Goal: Information Seeking & Learning: Compare options

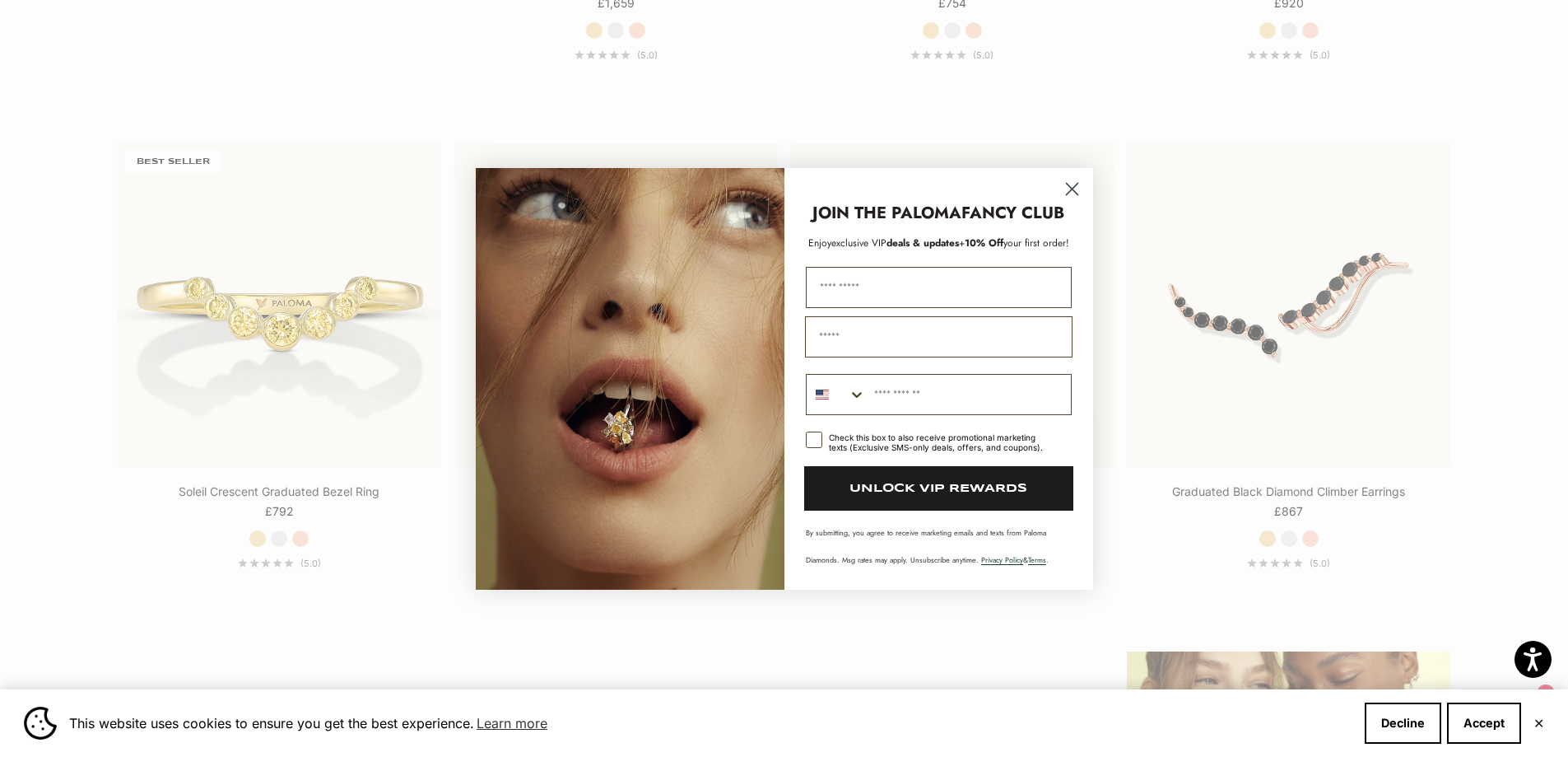
scroll to position [1974, 0]
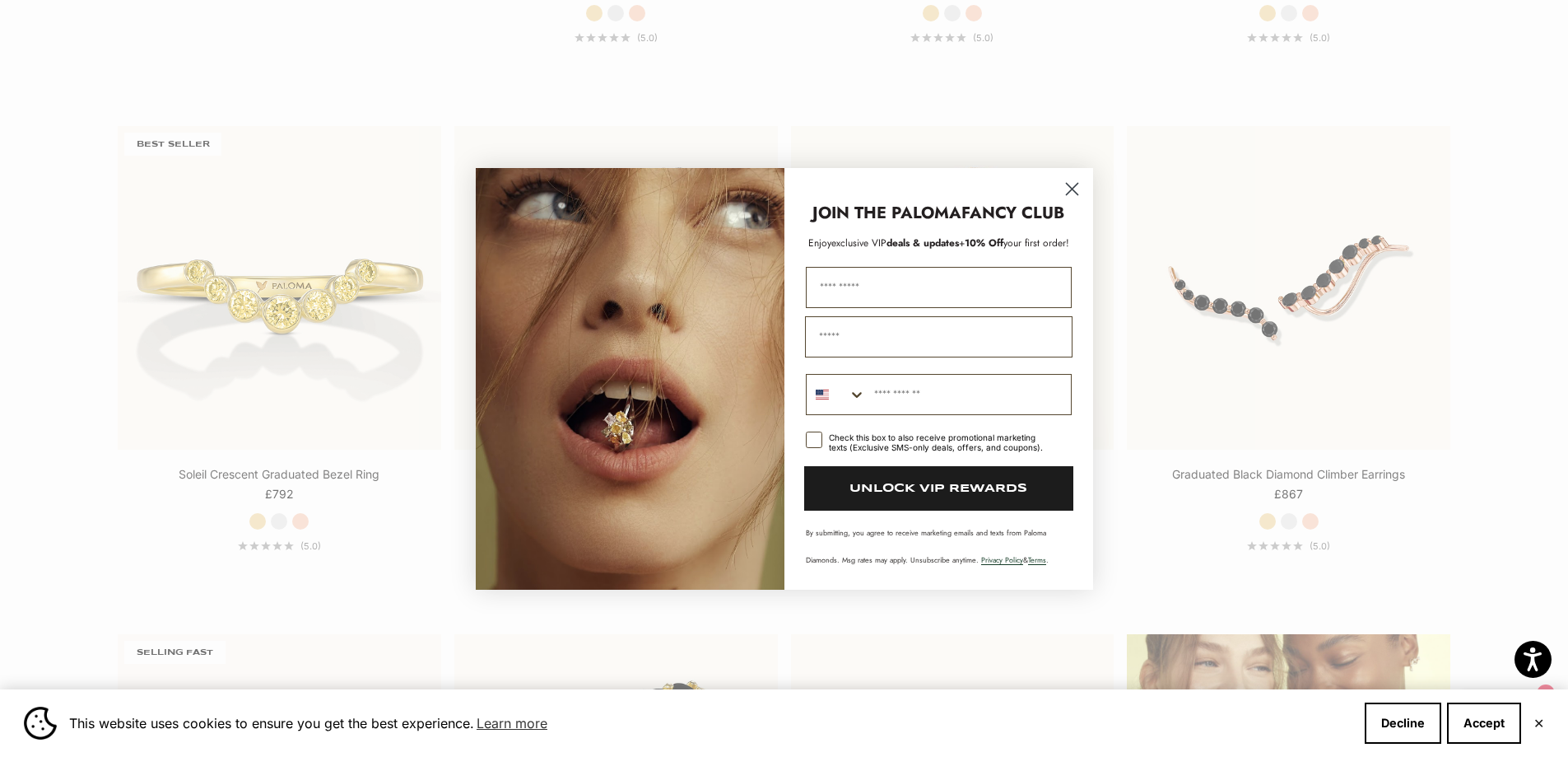
click at [1073, 189] on icon "Close dialog" at bounding box center [1072, 189] width 12 height 12
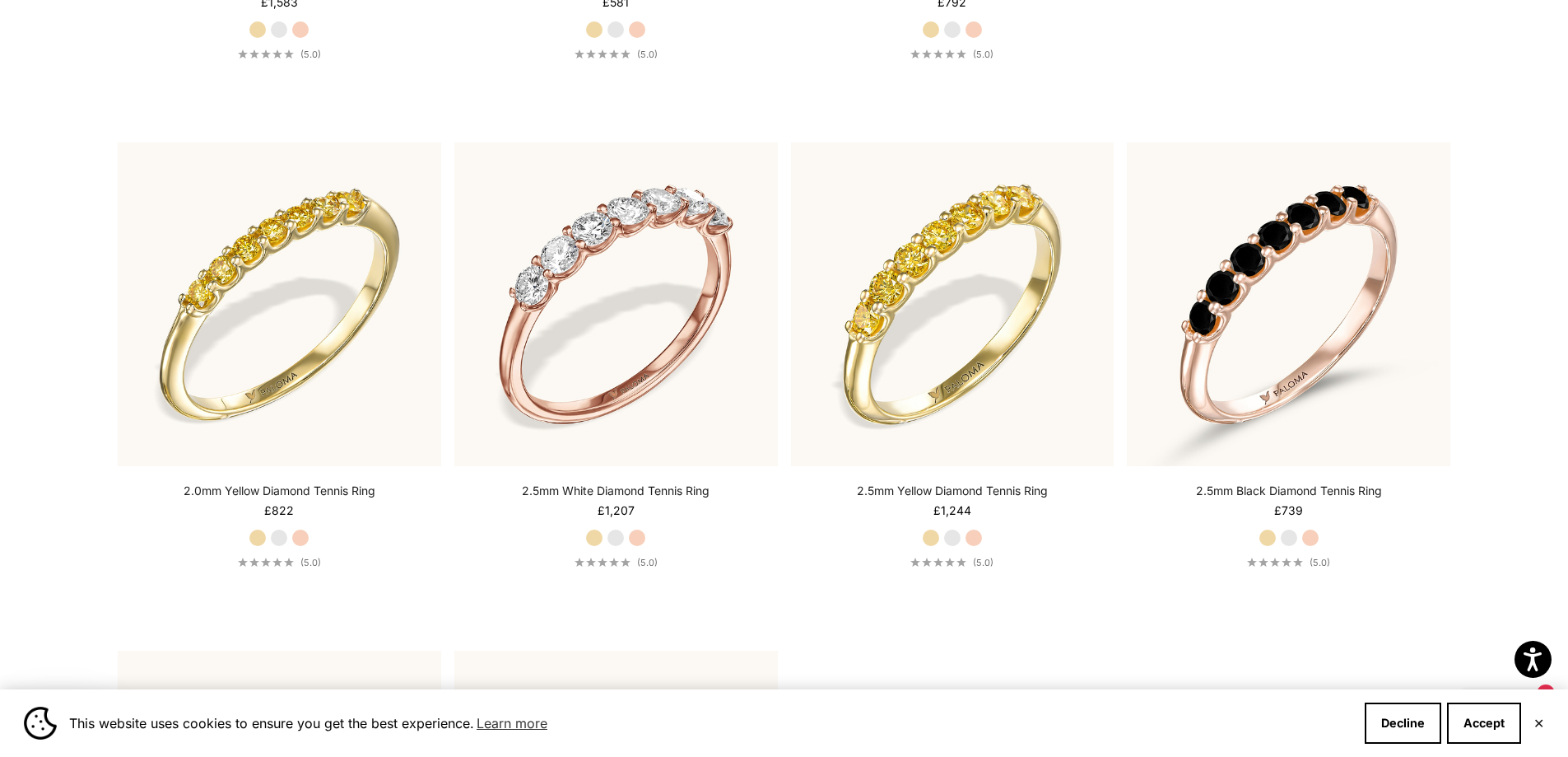
scroll to position [0, 0]
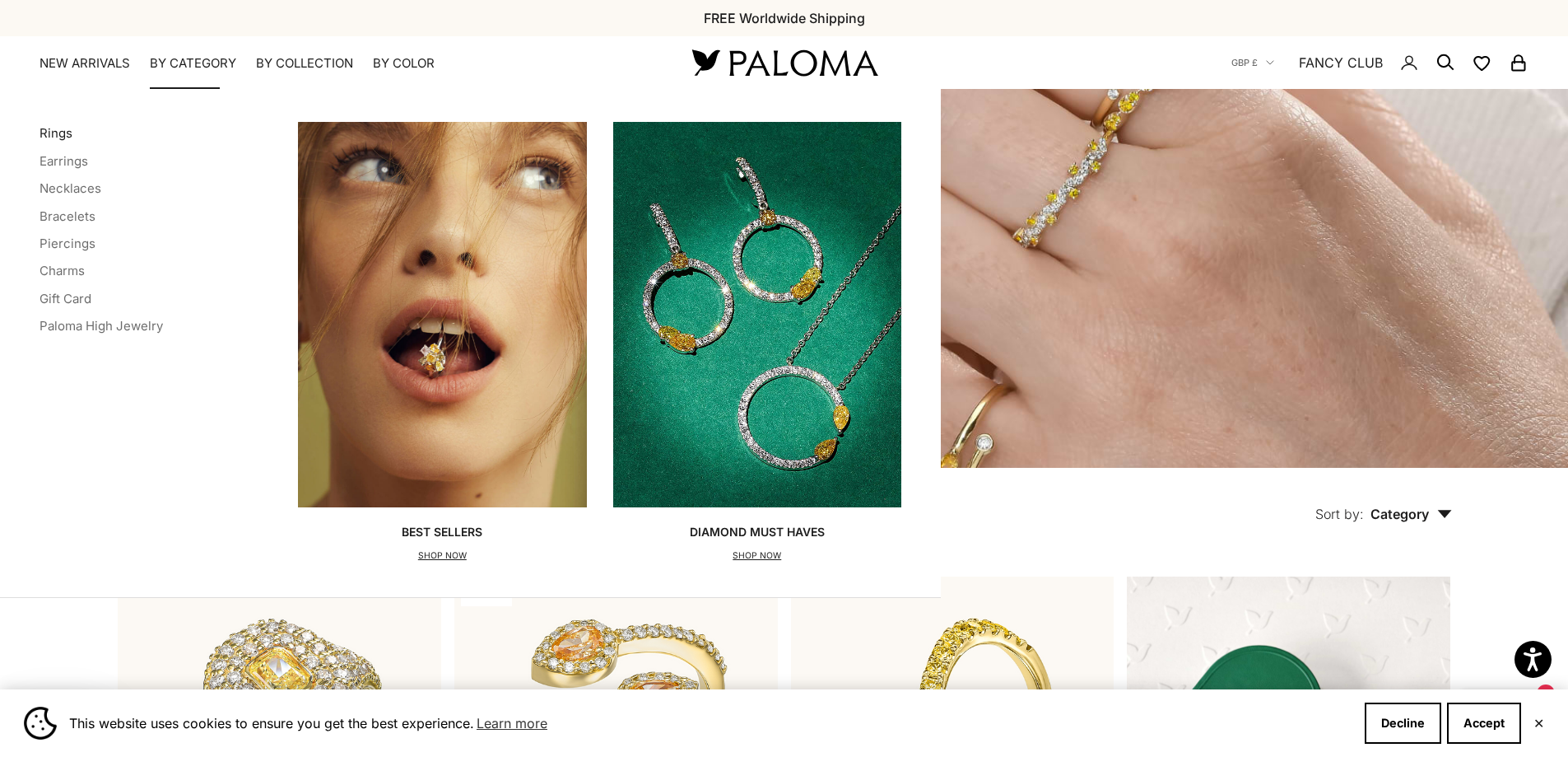
click at [54, 132] on link "Rings" at bounding box center [55, 133] width 33 height 16
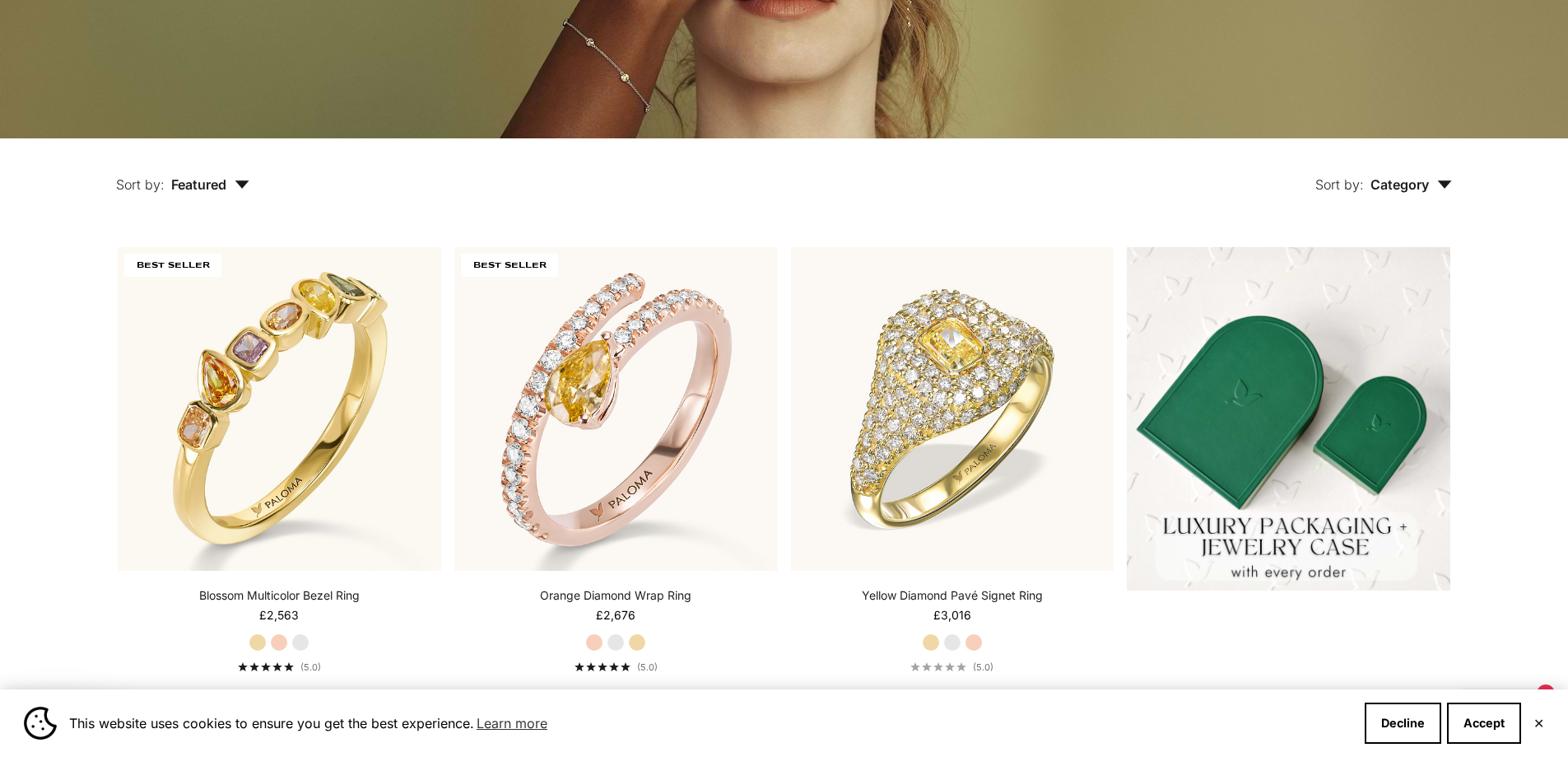
scroll to position [329, 0]
click at [640, 644] on label "Yellow Gold" at bounding box center [637, 642] width 18 height 18
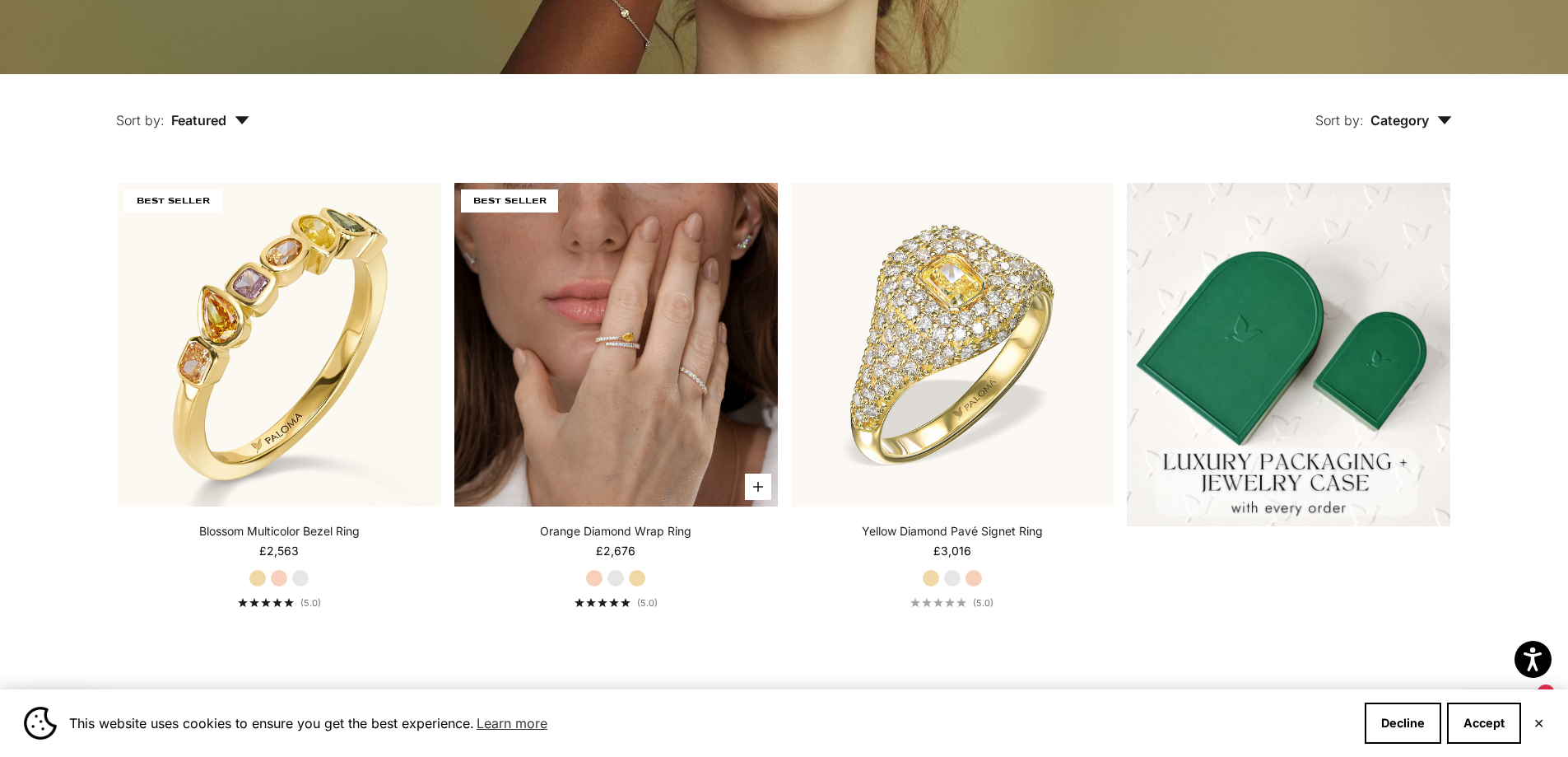
scroll to position [494, 0]
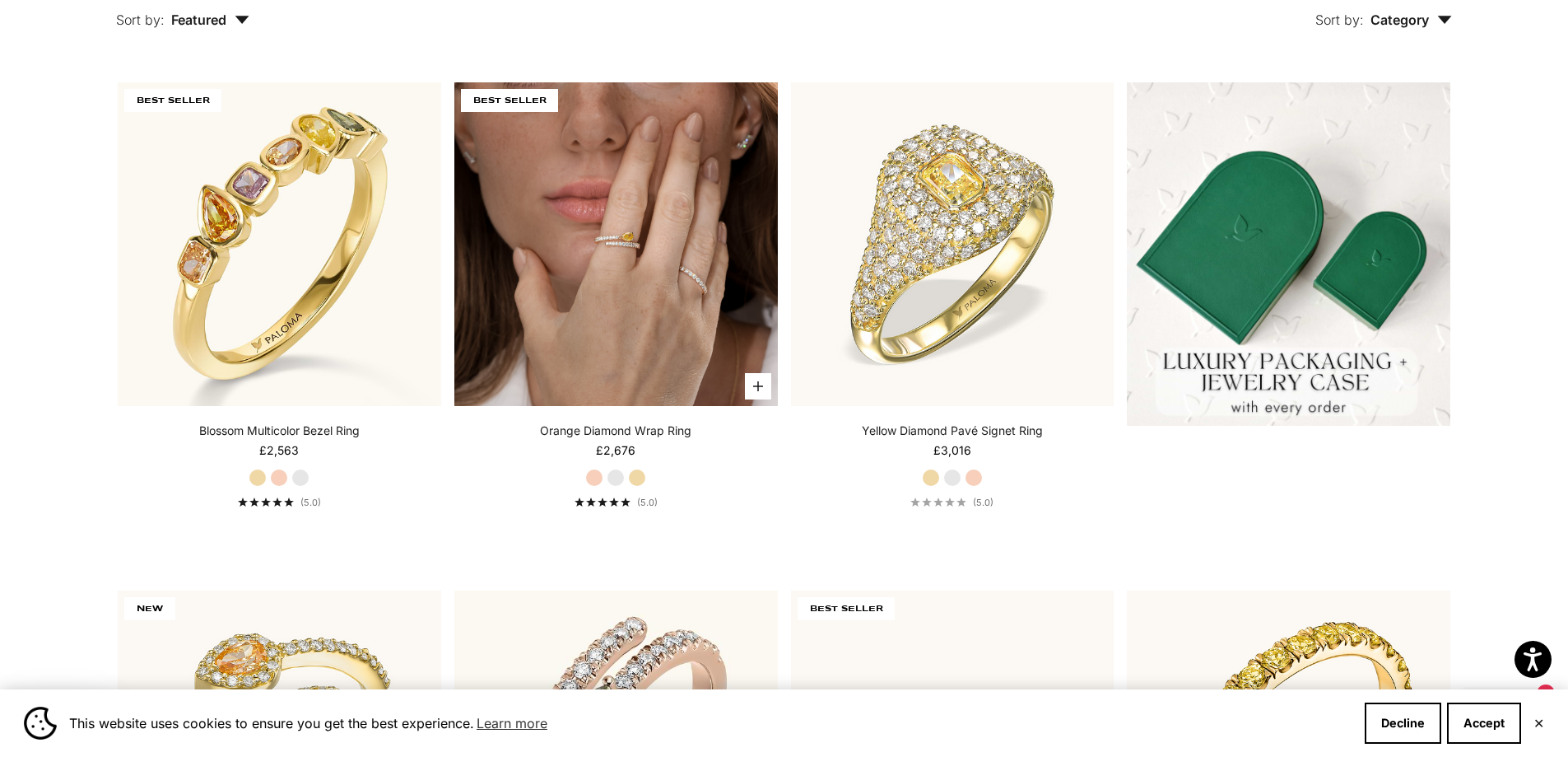
click at [684, 258] on img at bounding box center [616, 244] width 324 height 324
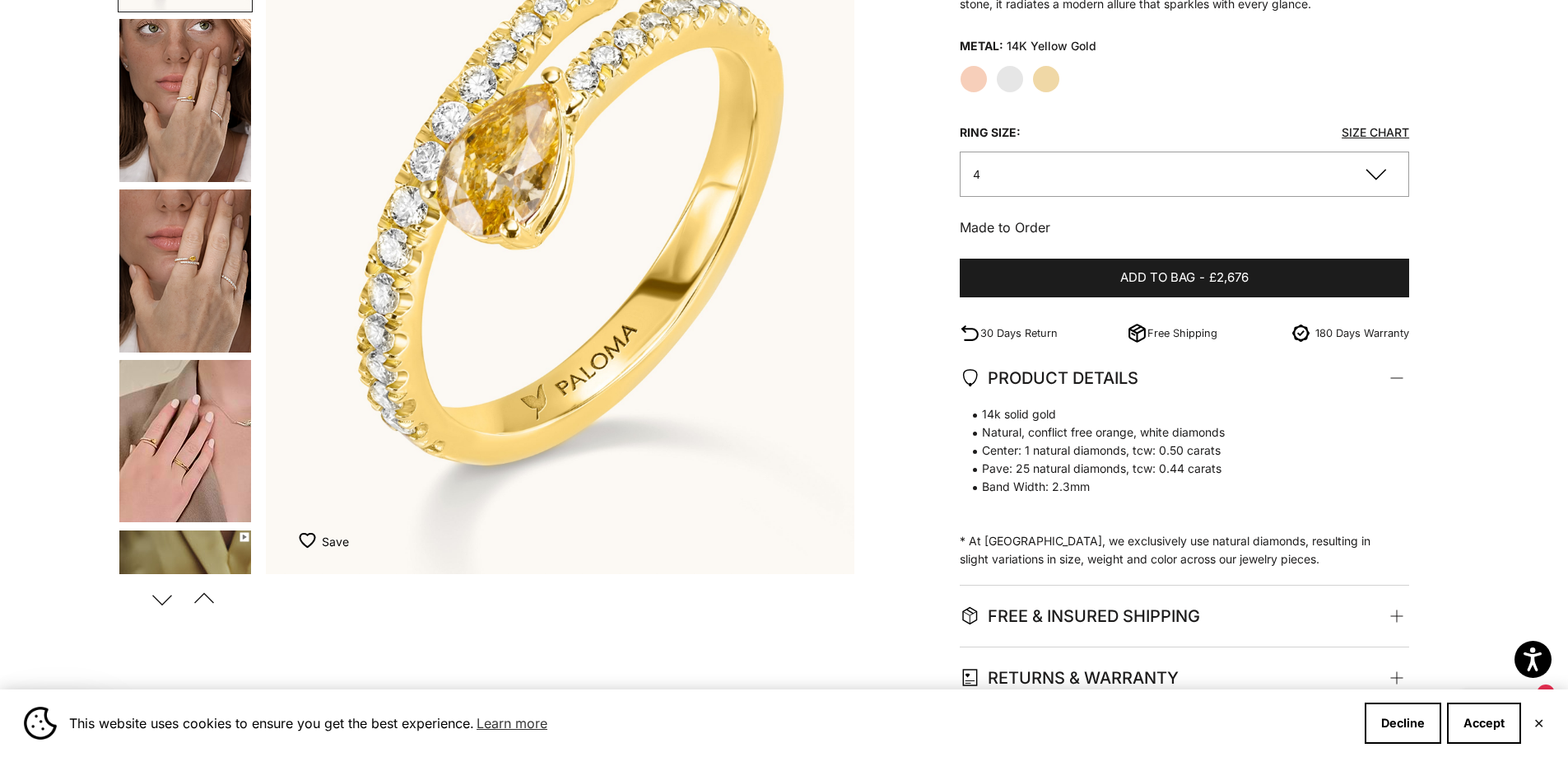
scroll to position [164, 0]
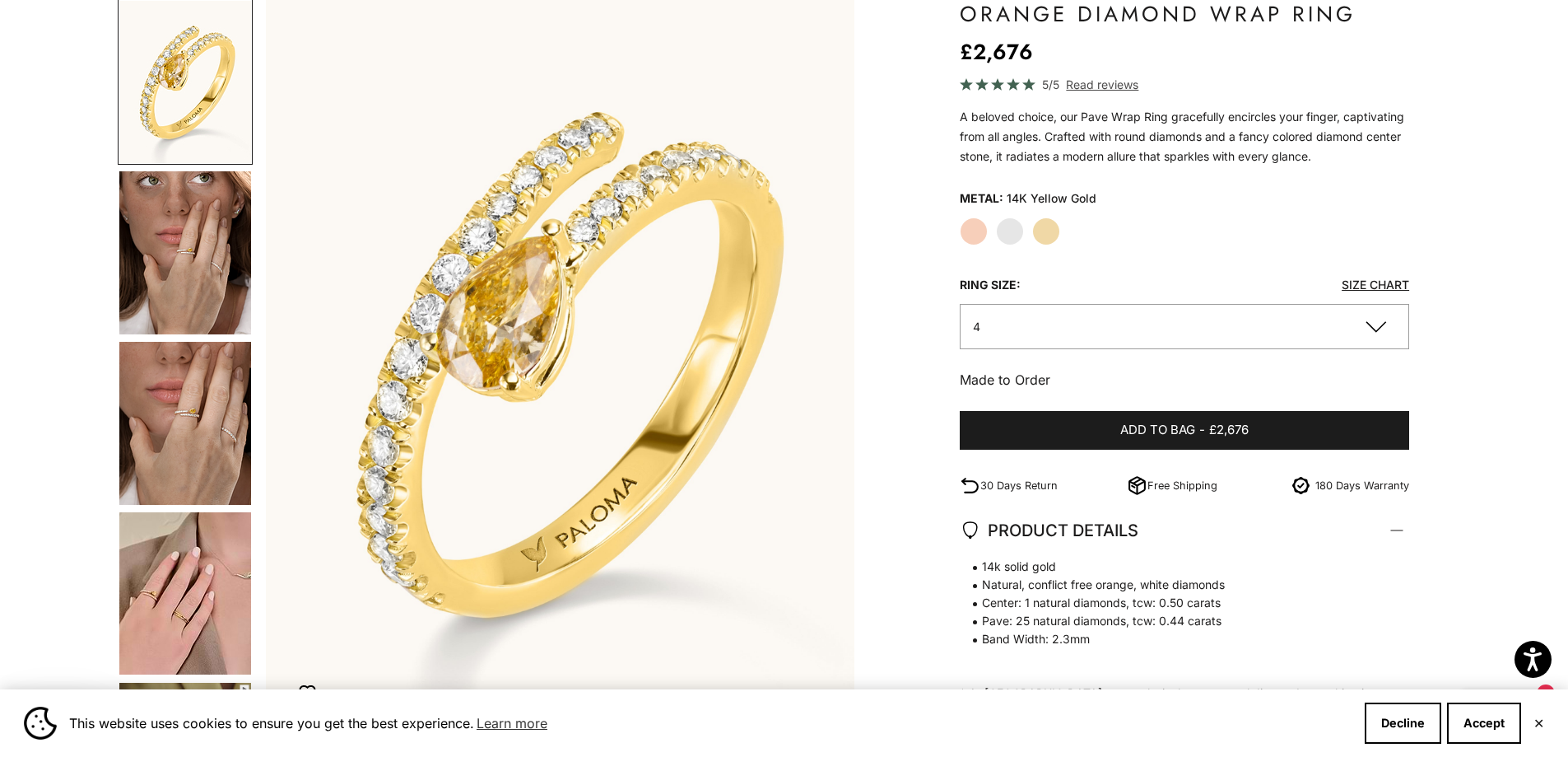
click at [1303, 328] on button "4" at bounding box center [1185, 327] width 451 height 46
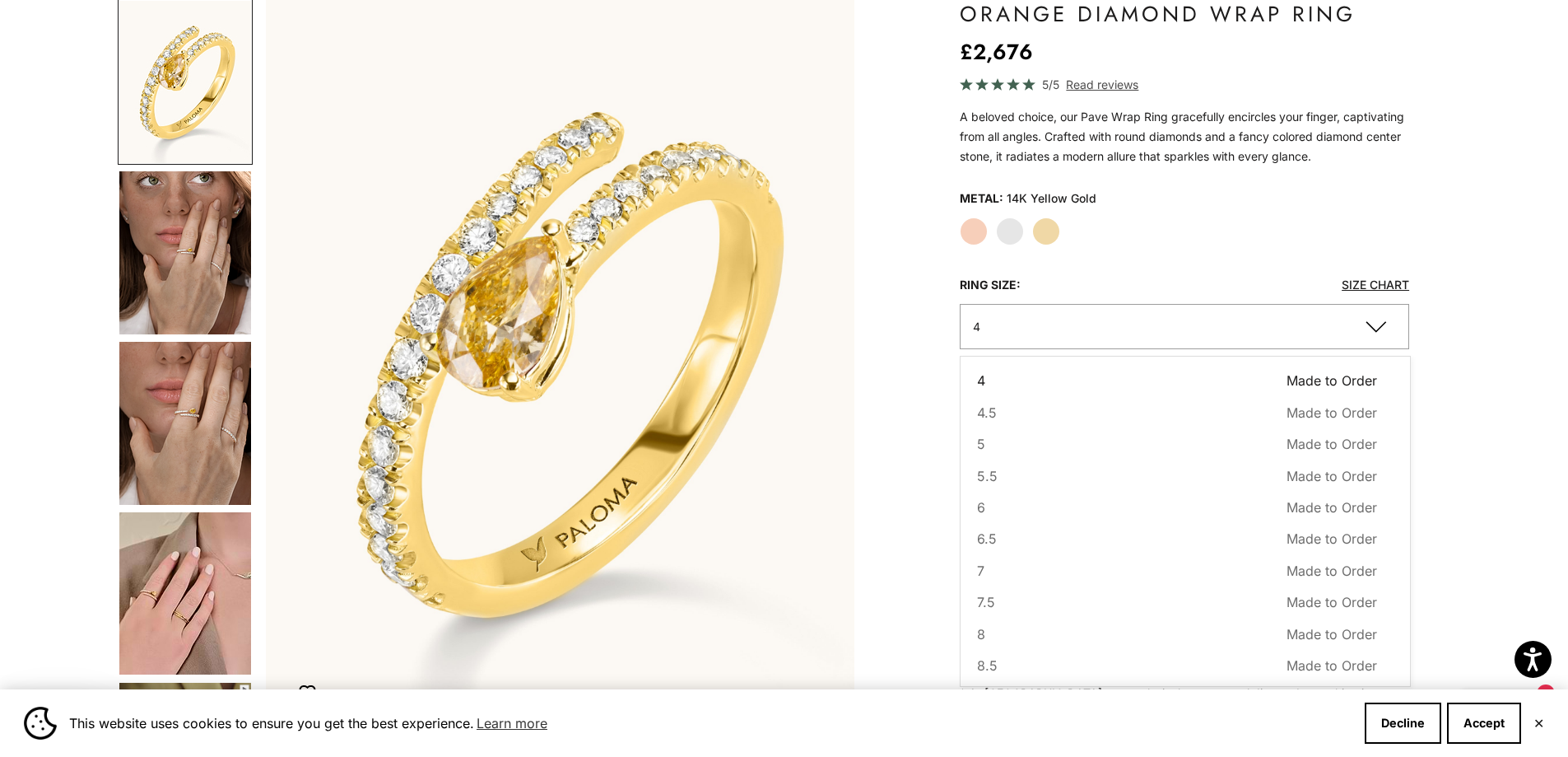
scroll to position [0, 0]
click at [1396, 209] on div "Metal: 14K Yellow Gold" at bounding box center [1185, 198] width 451 height 25
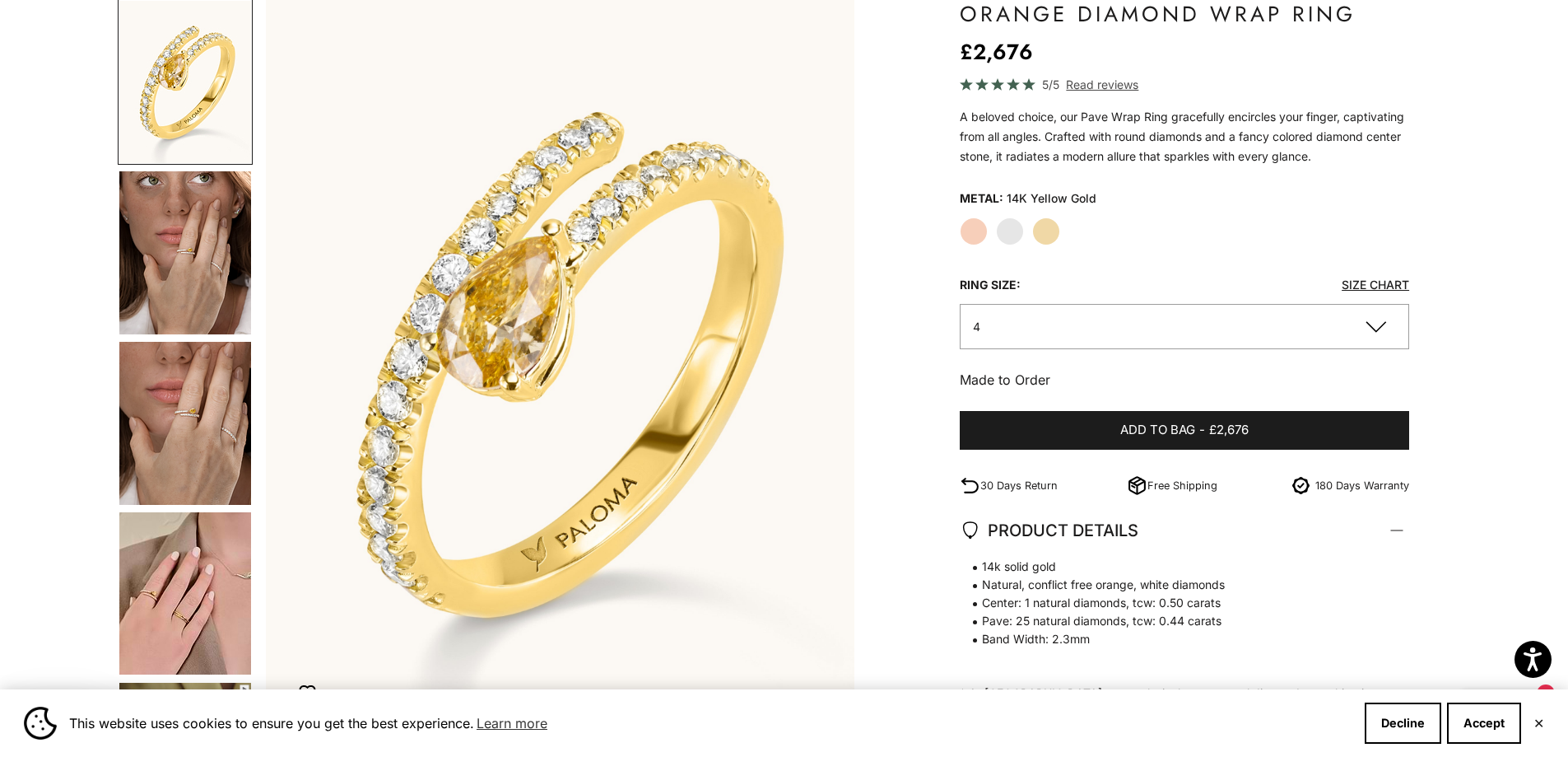
click at [1011, 229] on label "White Gold" at bounding box center [1010, 231] width 28 height 28
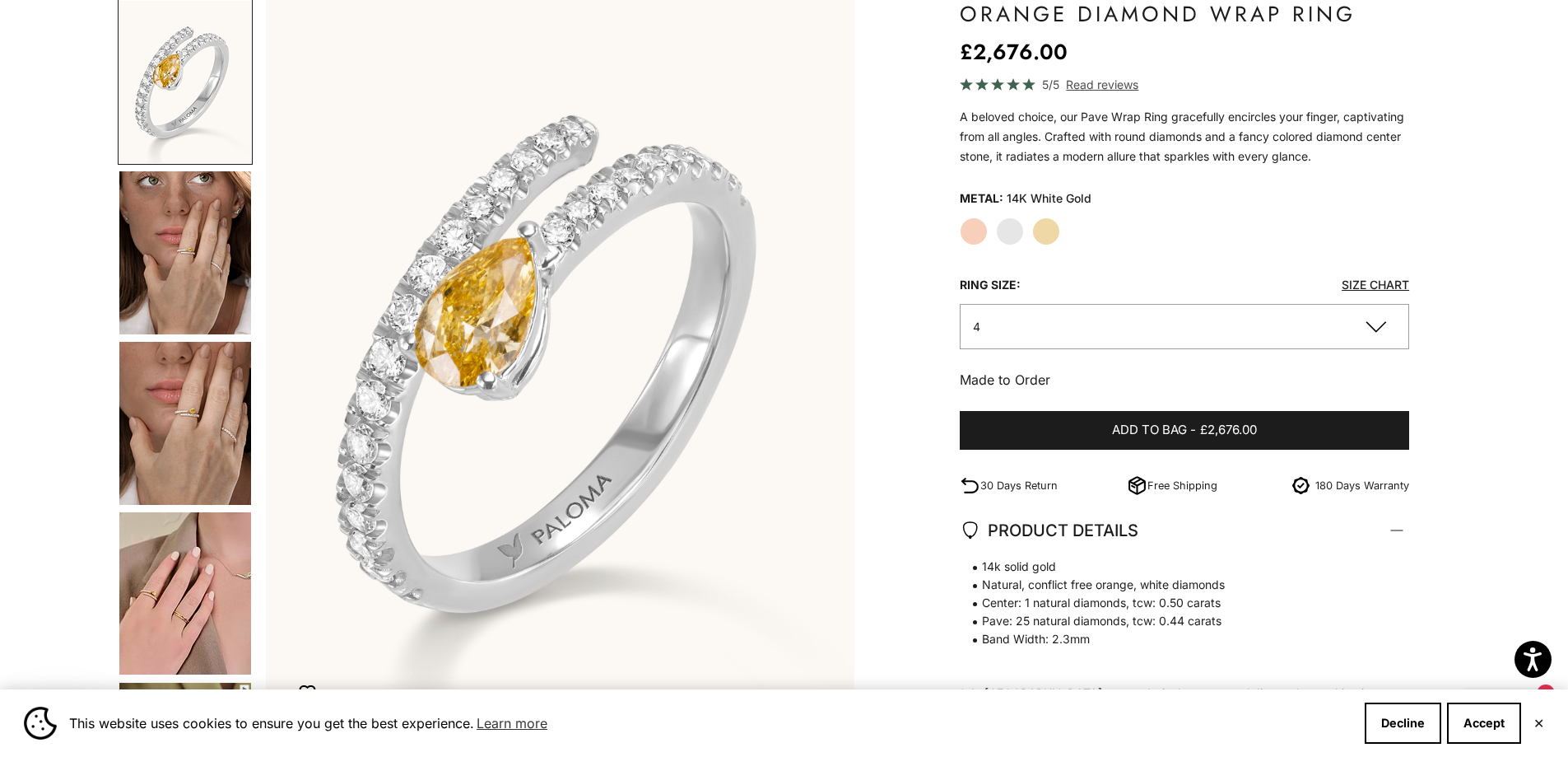
click at [973, 232] on label "Rose Gold" at bounding box center [974, 231] width 28 height 28
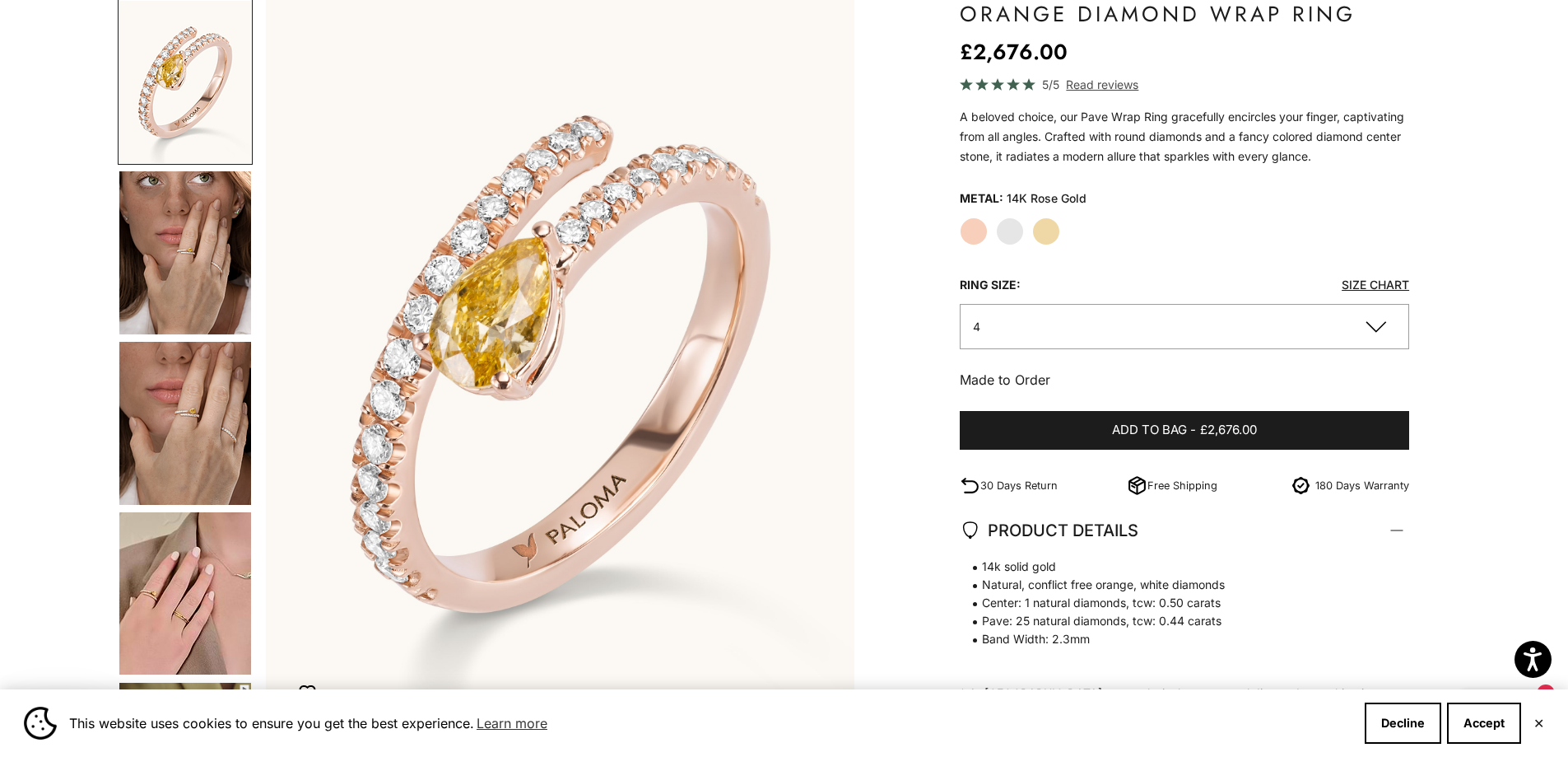
click at [1042, 231] on label "Yellow Gold" at bounding box center [1046, 231] width 28 height 28
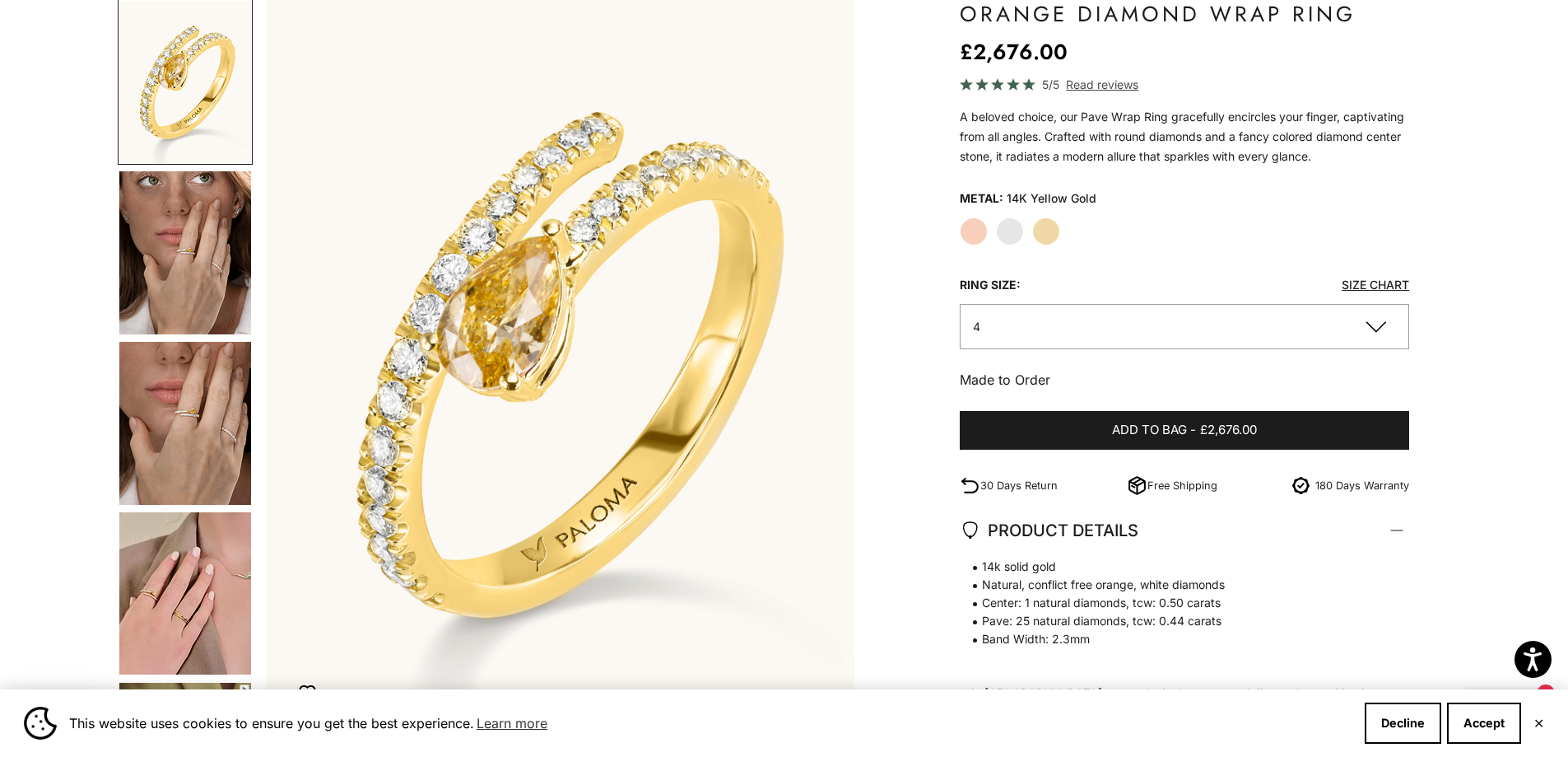
click at [980, 202] on legend "Metal:" at bounding box center [982, 198] width 44 height 25
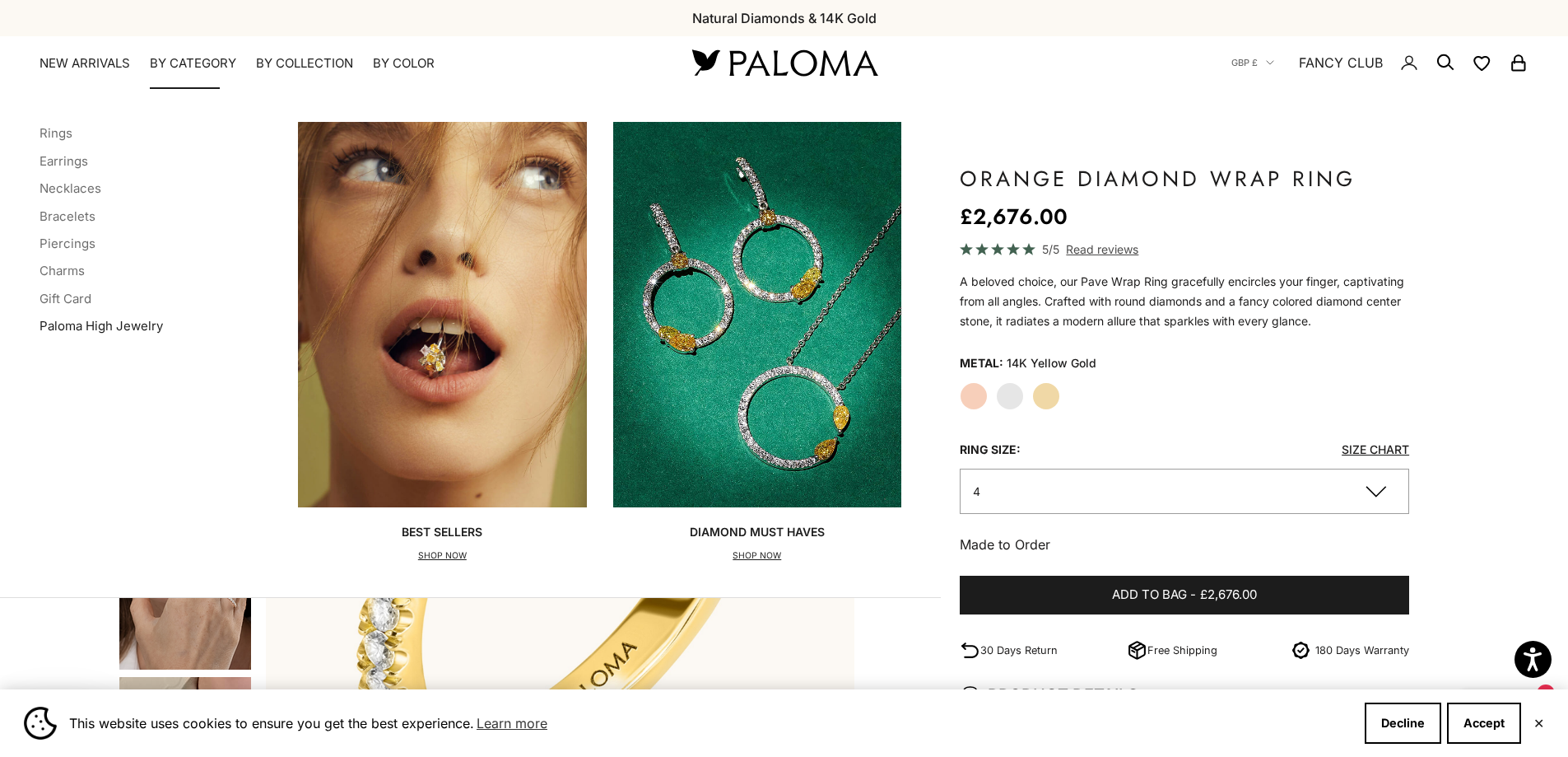
click at [127, 323] on link "Paloma High Jewelry" at bounding box center [101, 326] width 124 height 16
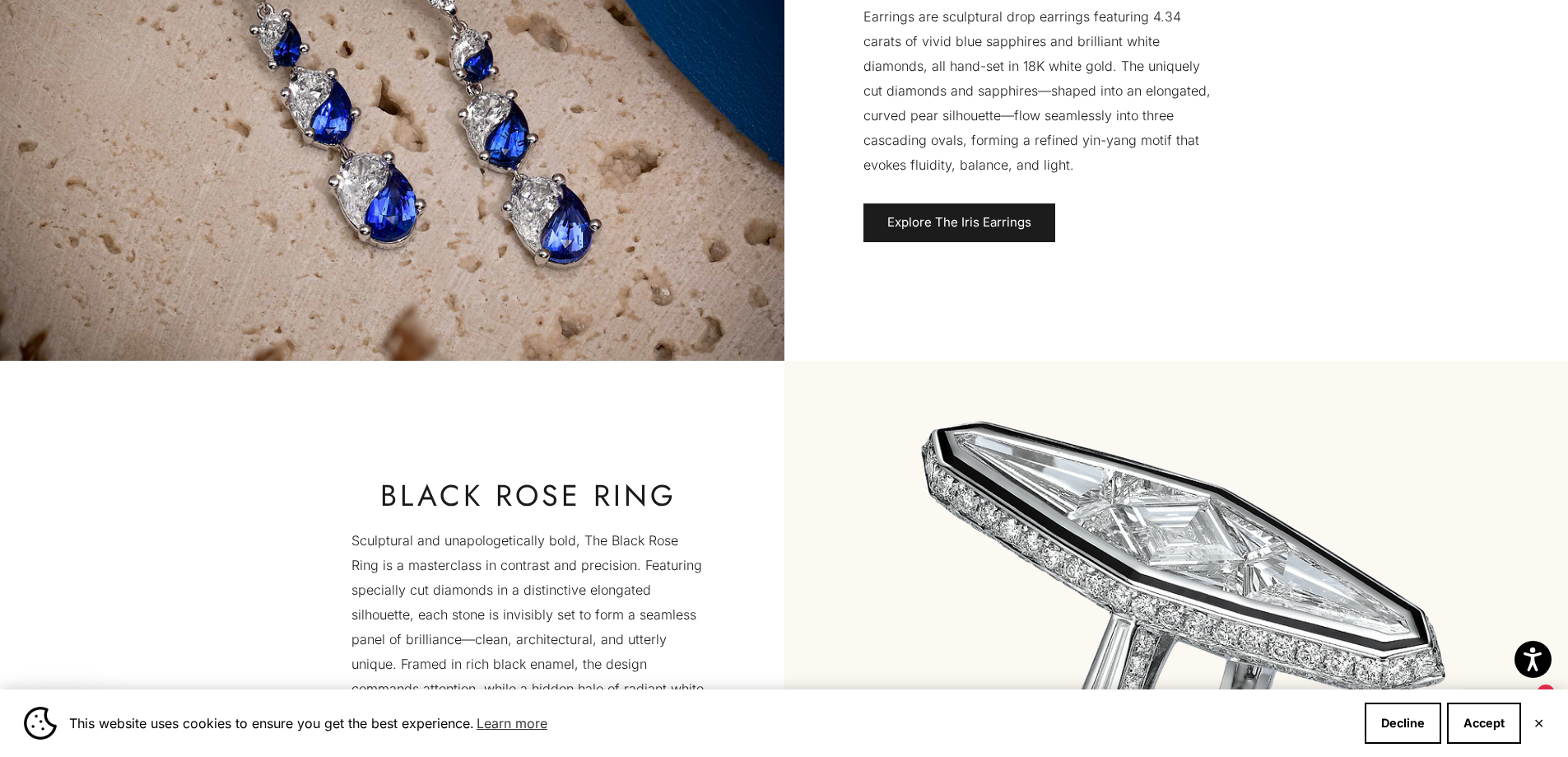
scroll to position [1977, 0]
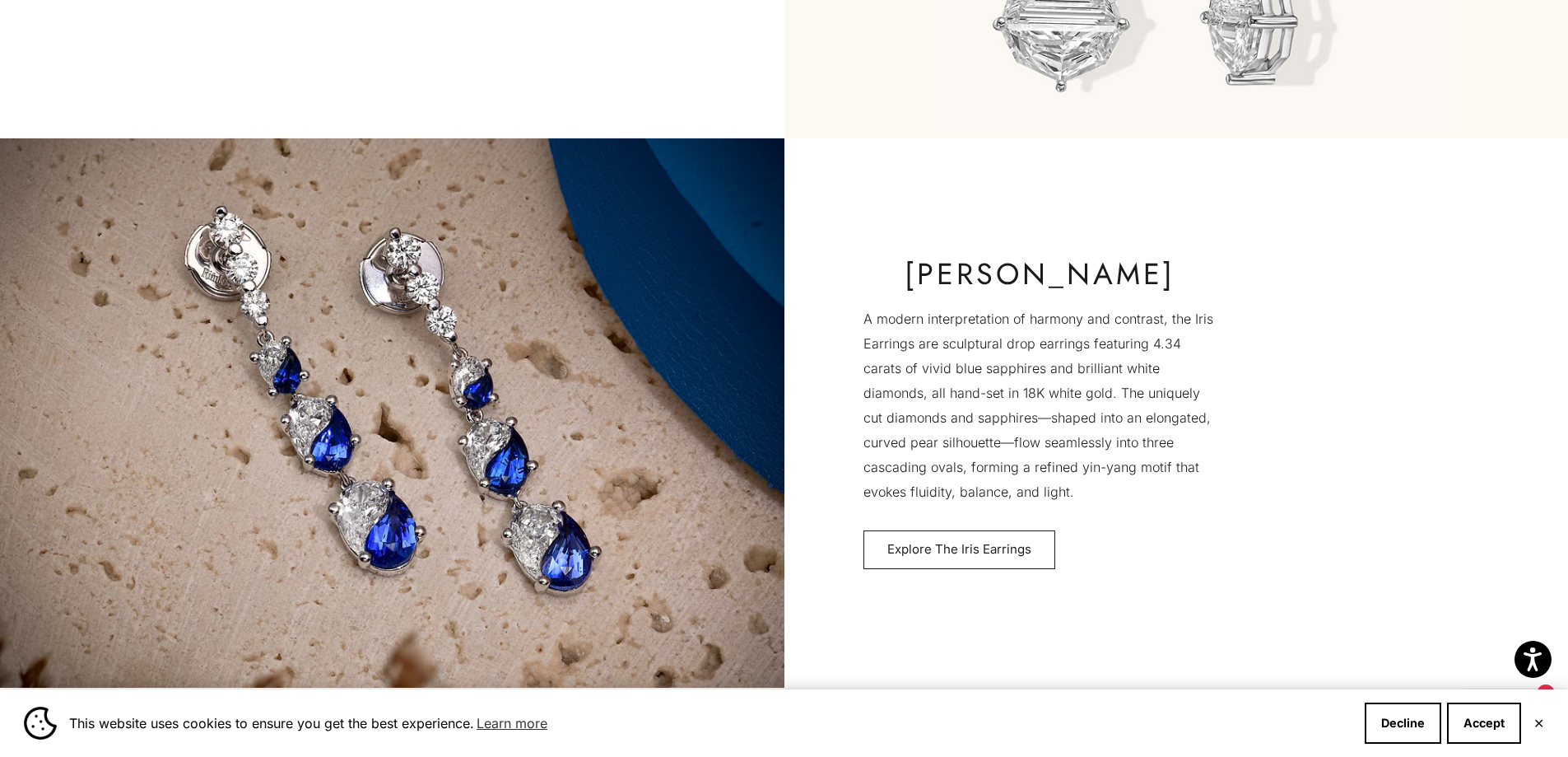
click at [984, 557] on link "Explore The Iris Earrings" at bounding box center [960, 550] width 192 height 40
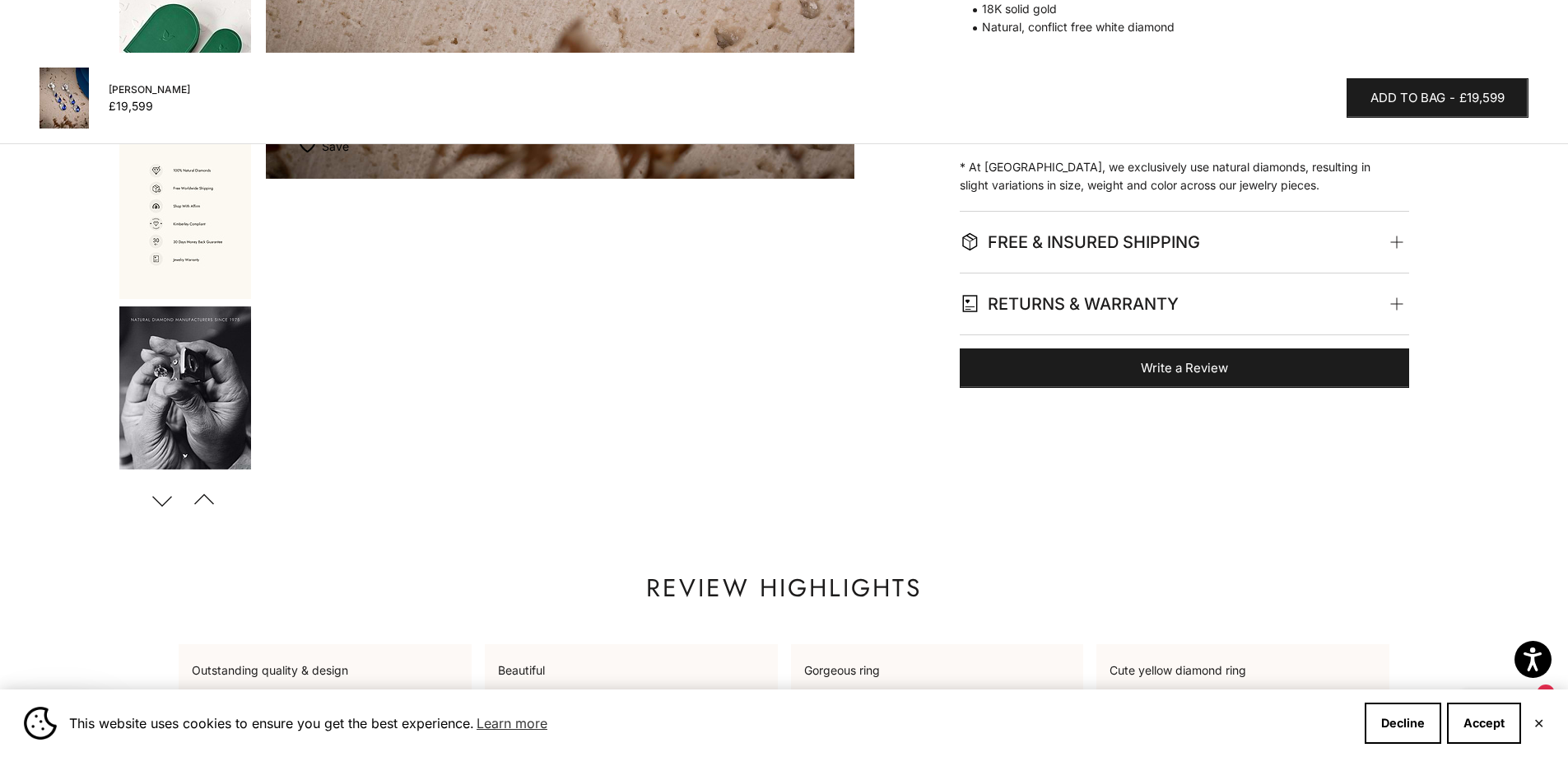
scroll to position [741, 0]
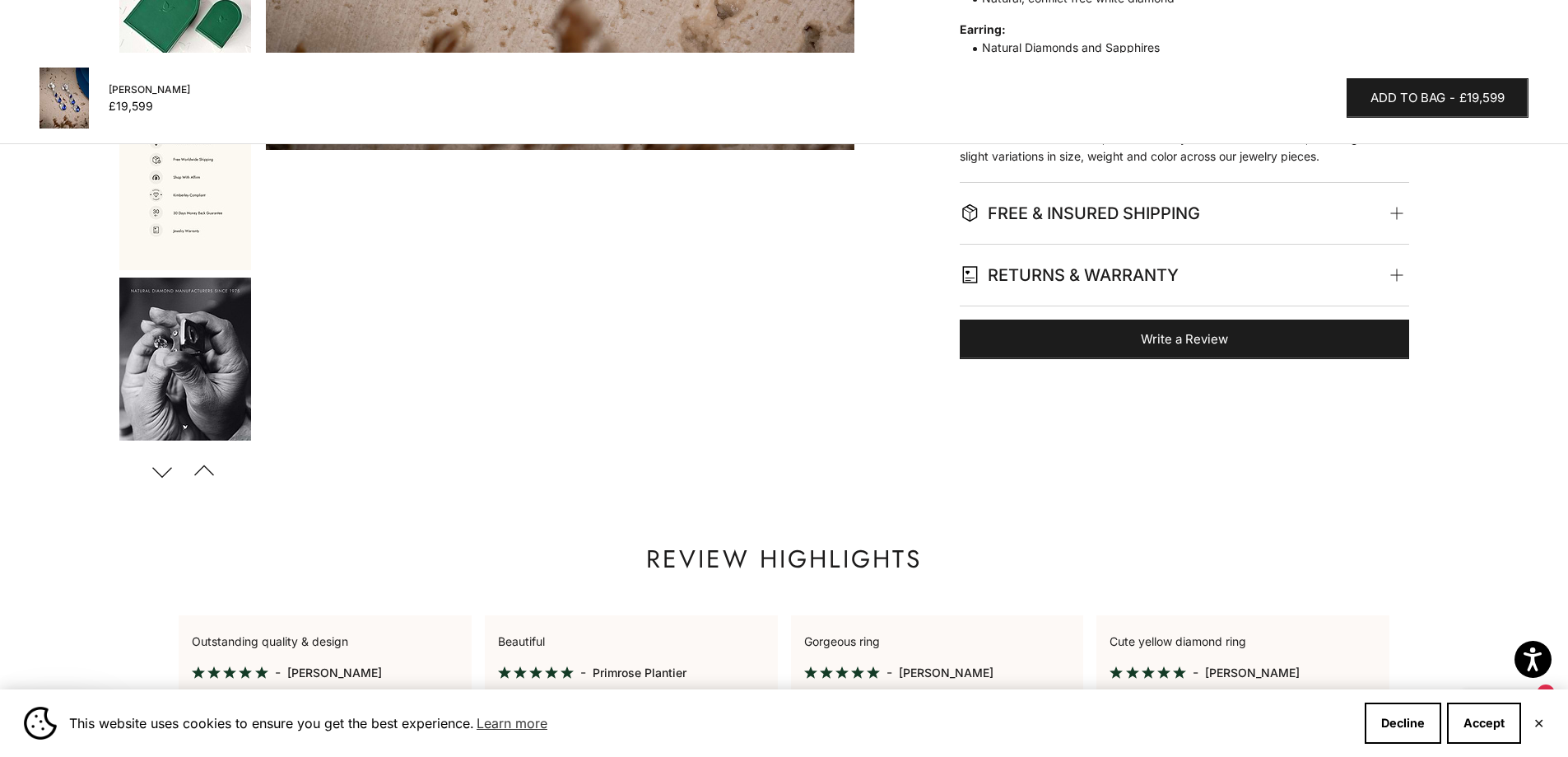
click at [195, 338] on img "Go to item 6" at bounding box center [185, 359] width 132 height 163
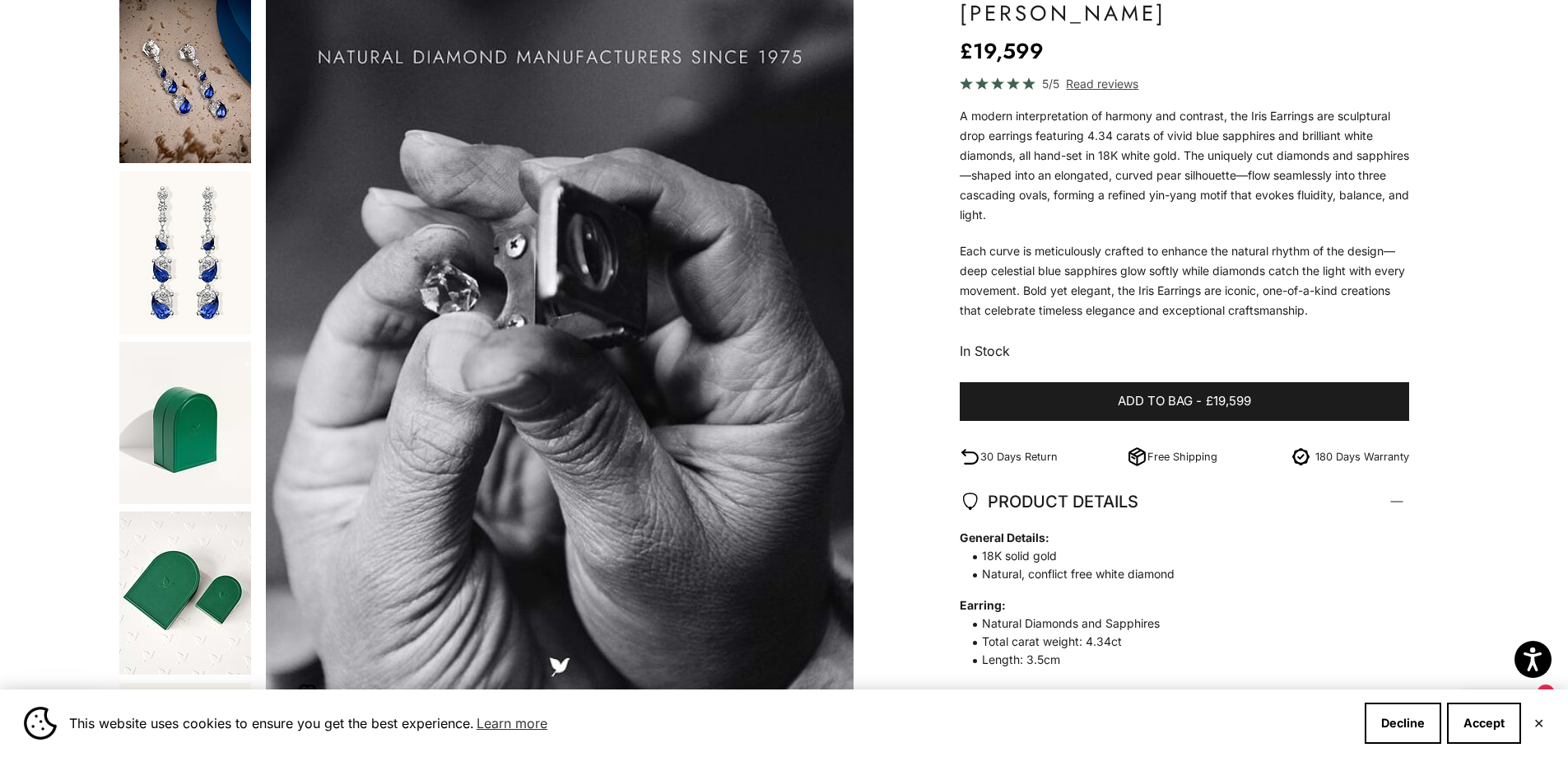
scroll to position [164, 0]
click at [181, 275] on img "Go to item 2" at bounding box center [185, 254] width 132 height 163
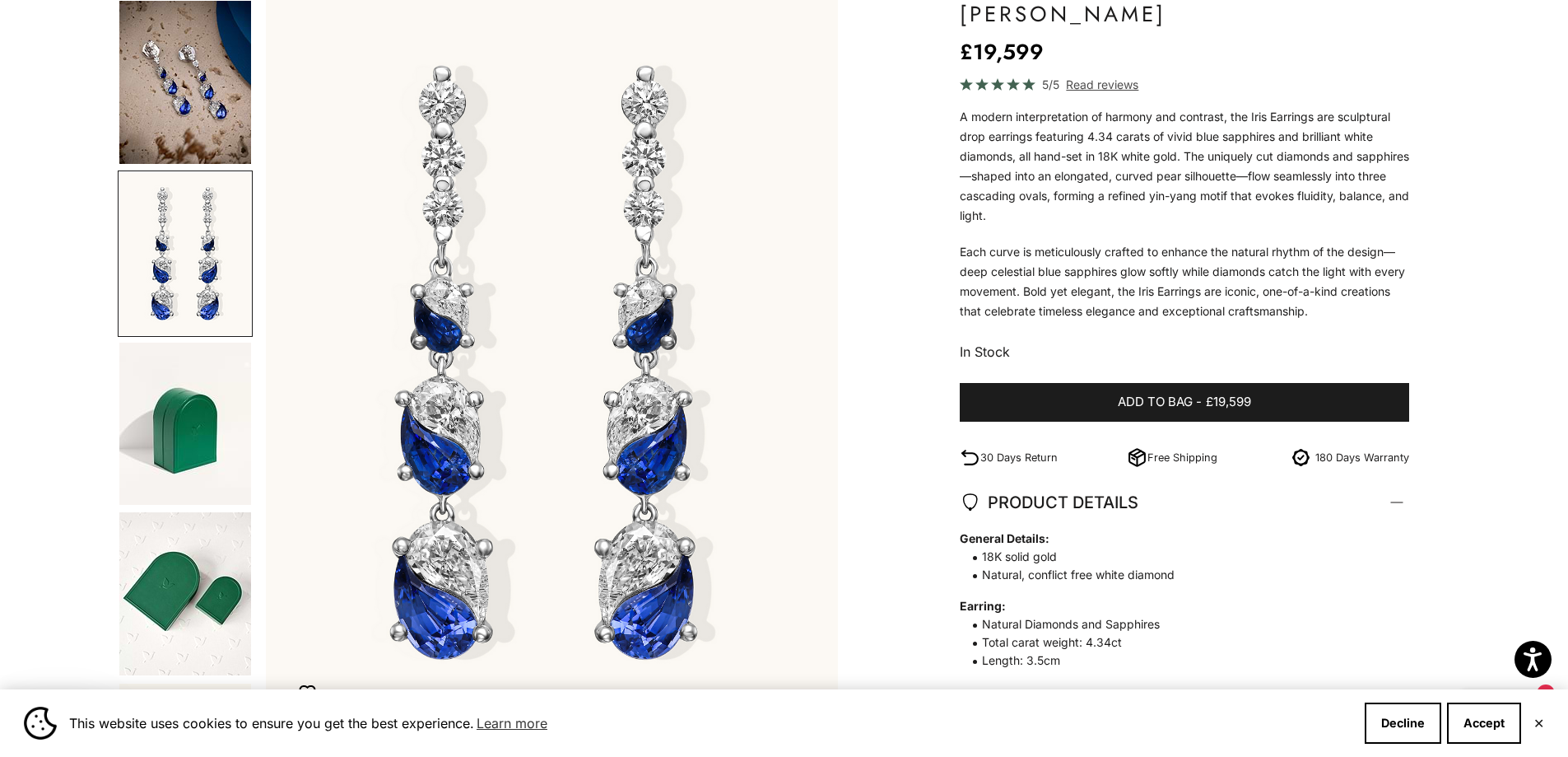
scroll to position [0, 608]
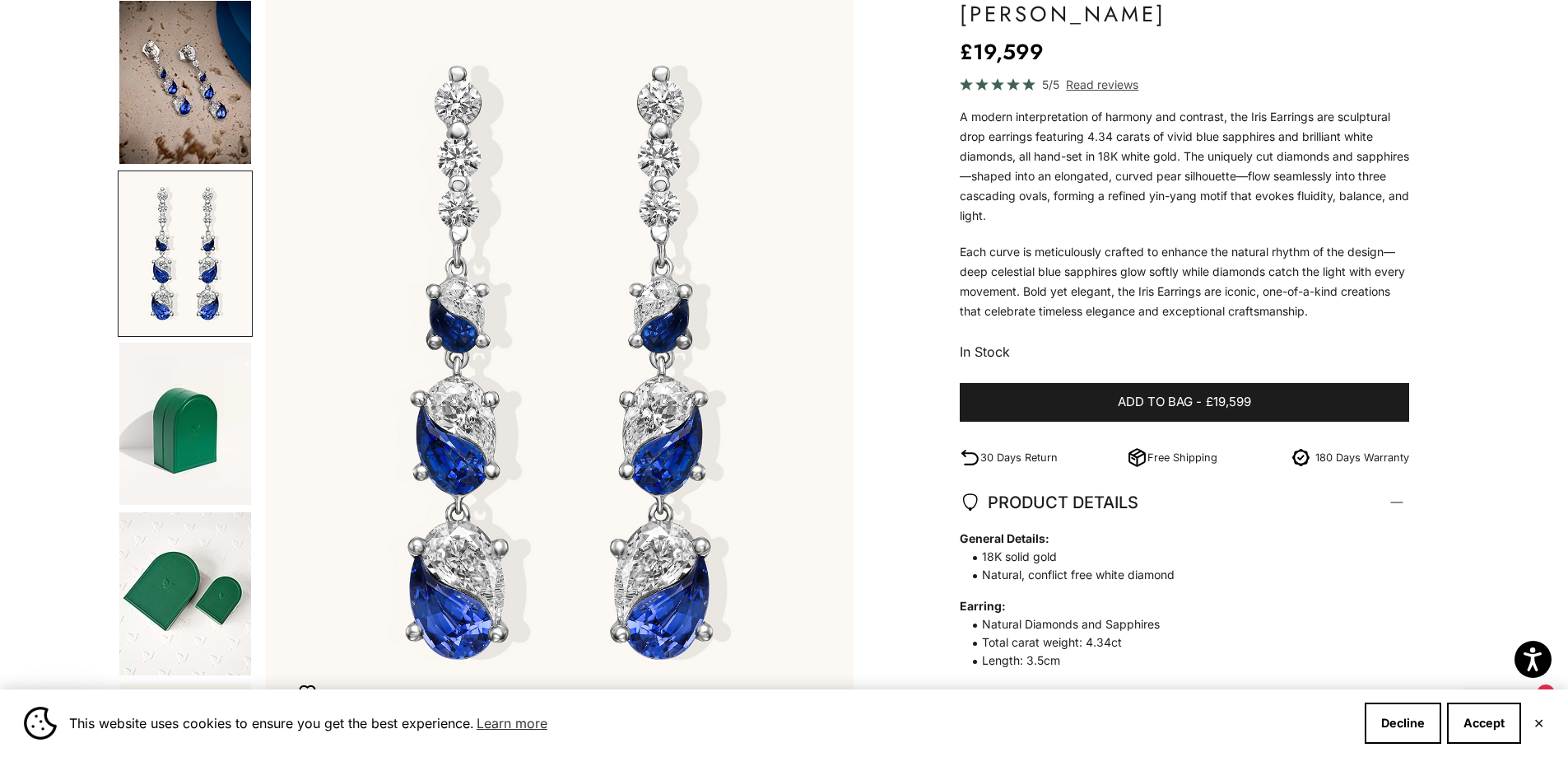
click at [201, 110] on img "Go to item 1" at bounding box center [185, 82] width 132 height 163
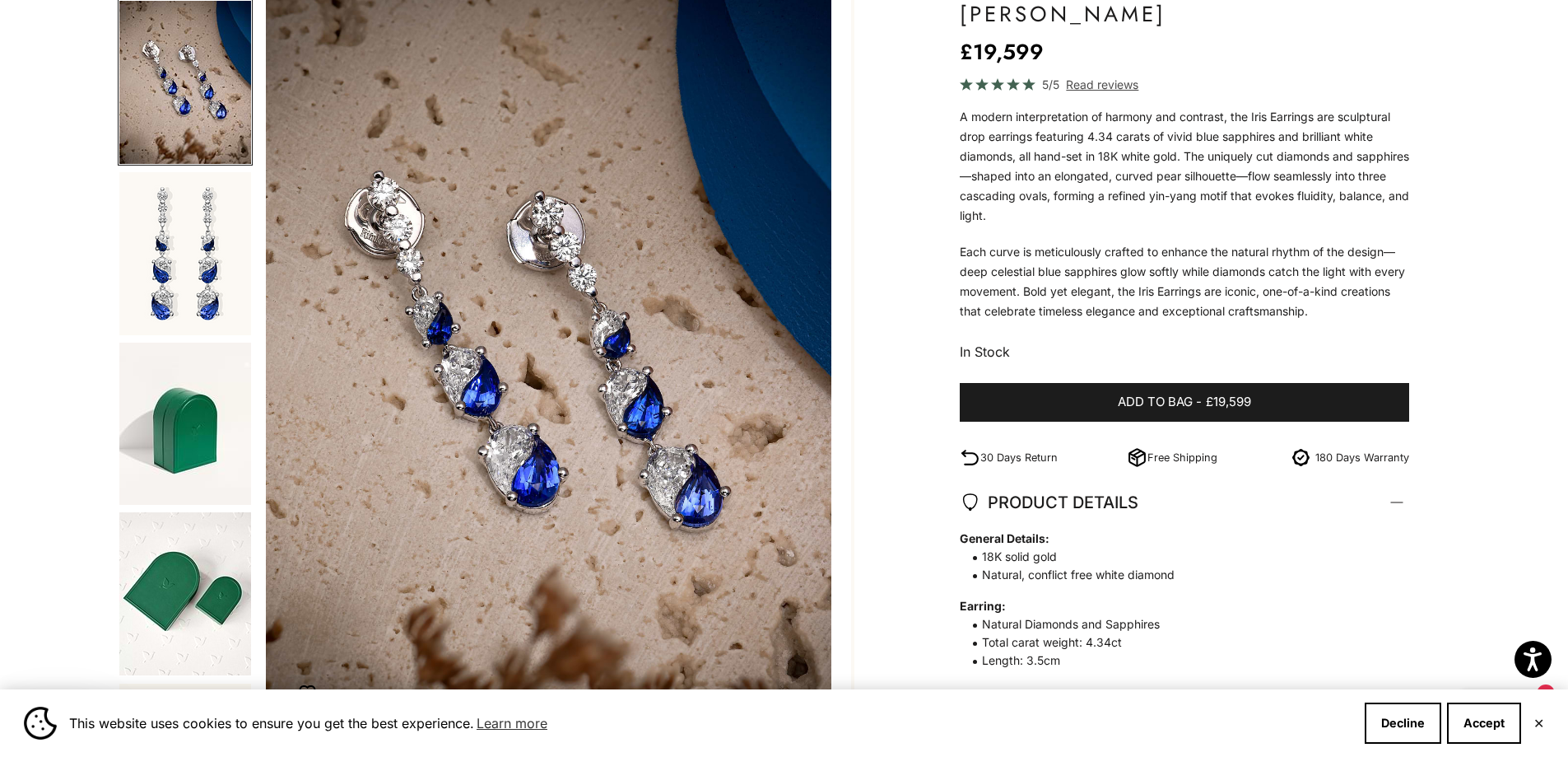
scroll to position [0, 0]
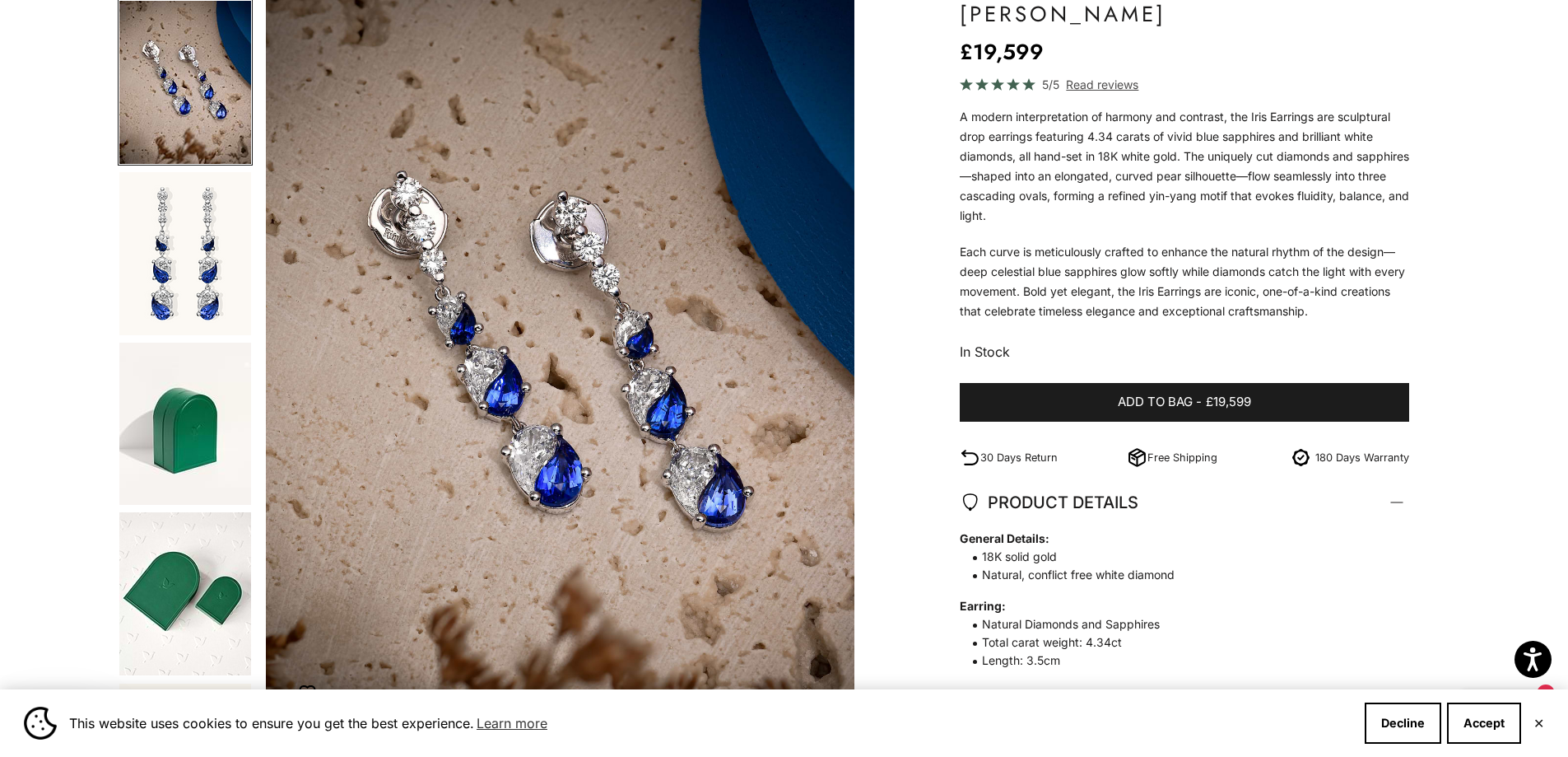
click at [206, 173] on img "Go to item 2" at bounding box center [185, 254] width 132 height 163
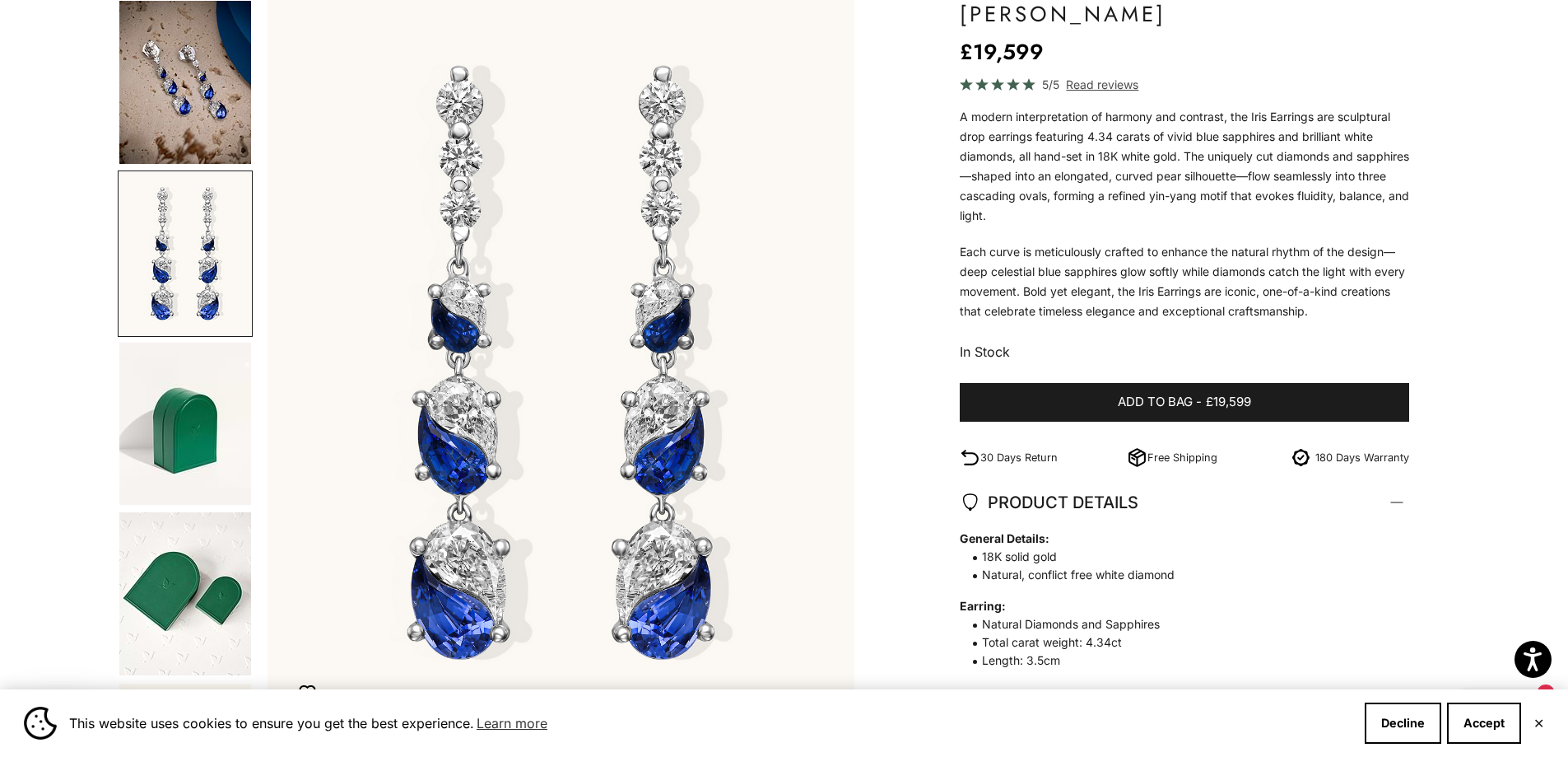
scroll to position [0, 608]
click at [215, 104] on img "Go to item 1" at bounding box center [185, 82] width 132 height 163
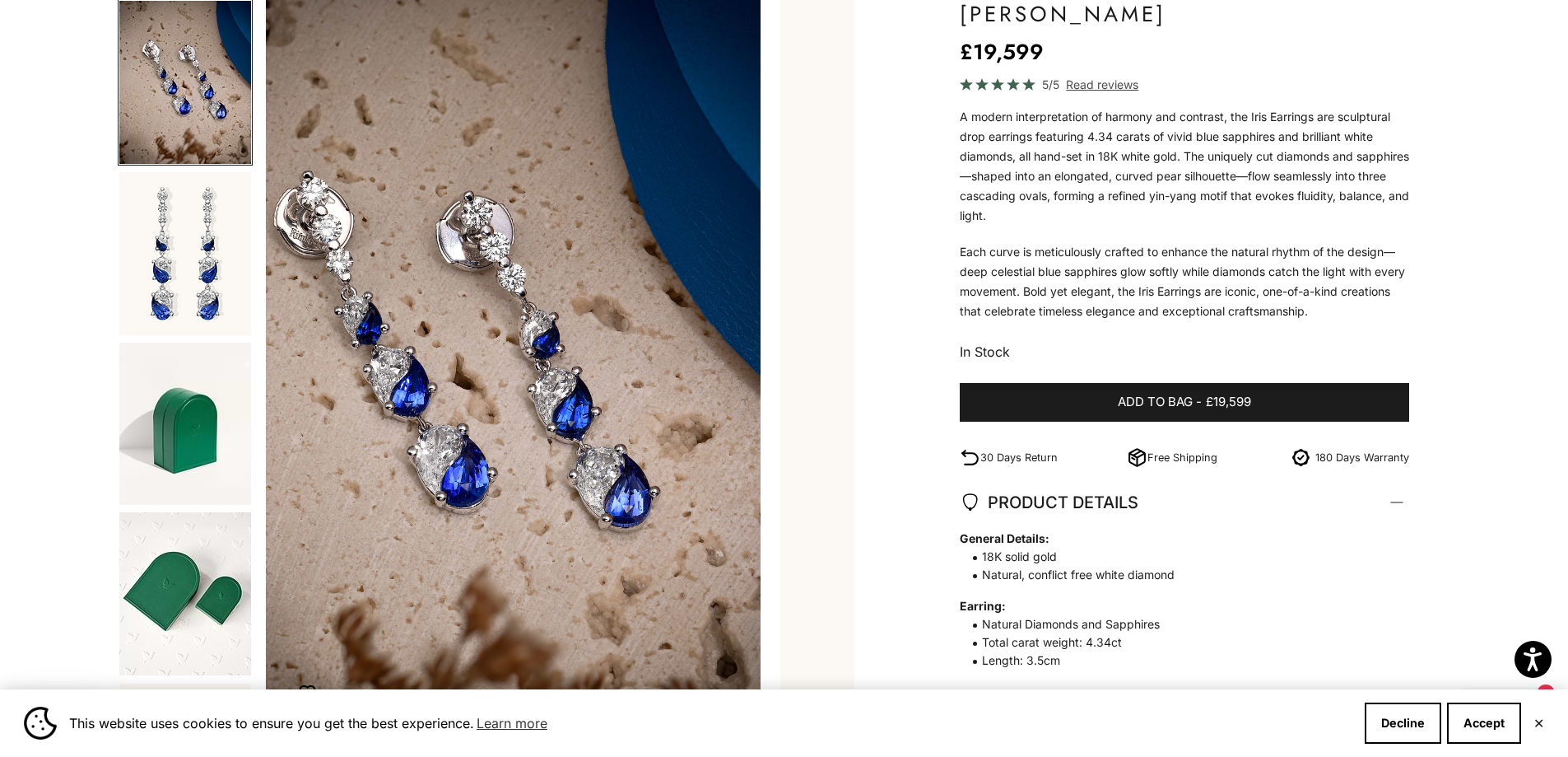
scroll to position [0, 0]
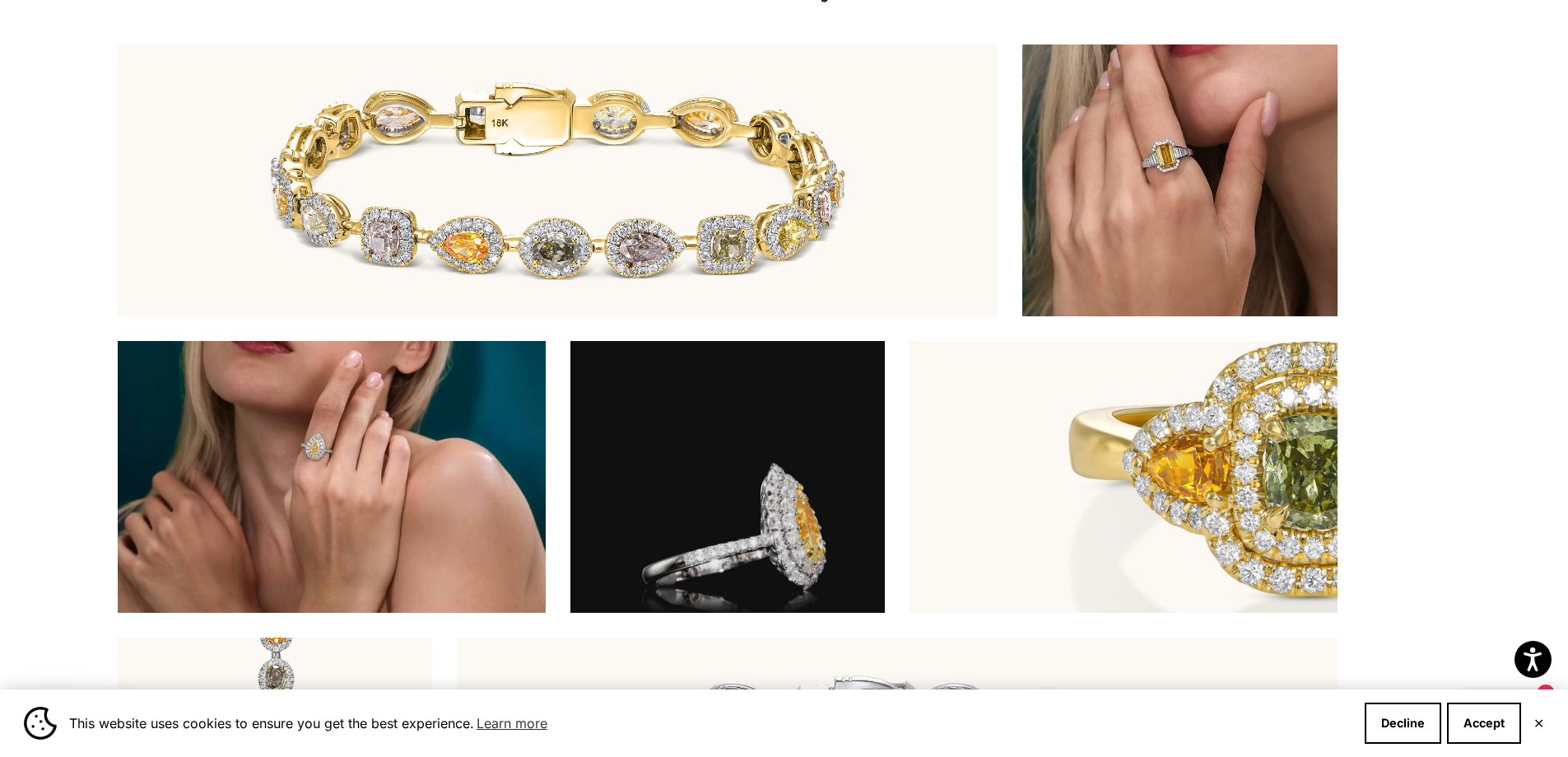
scroll to position [6094, 0]
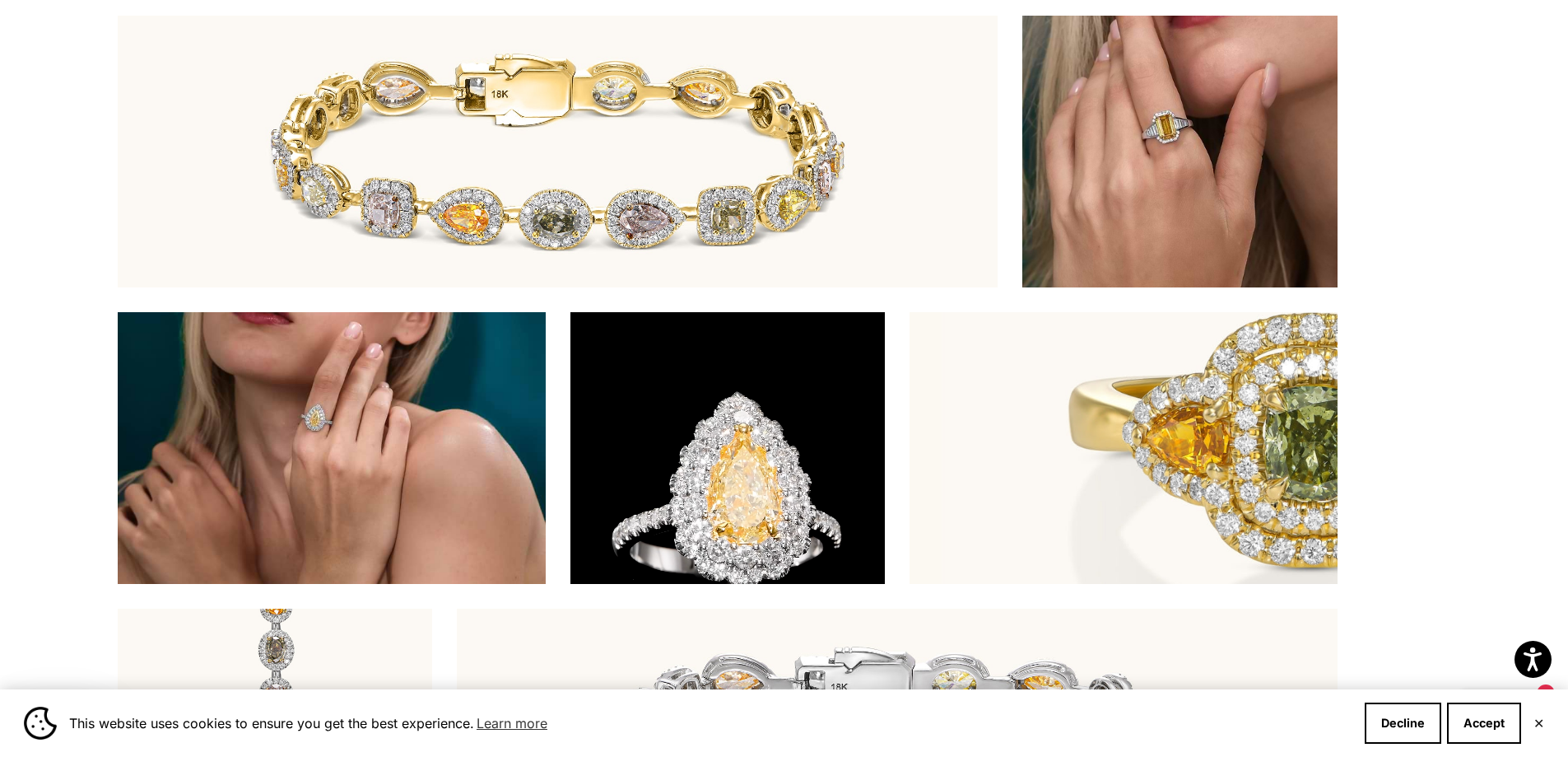
click at [724, 178] on img at bounding box center [558, 152] width 881 height 271
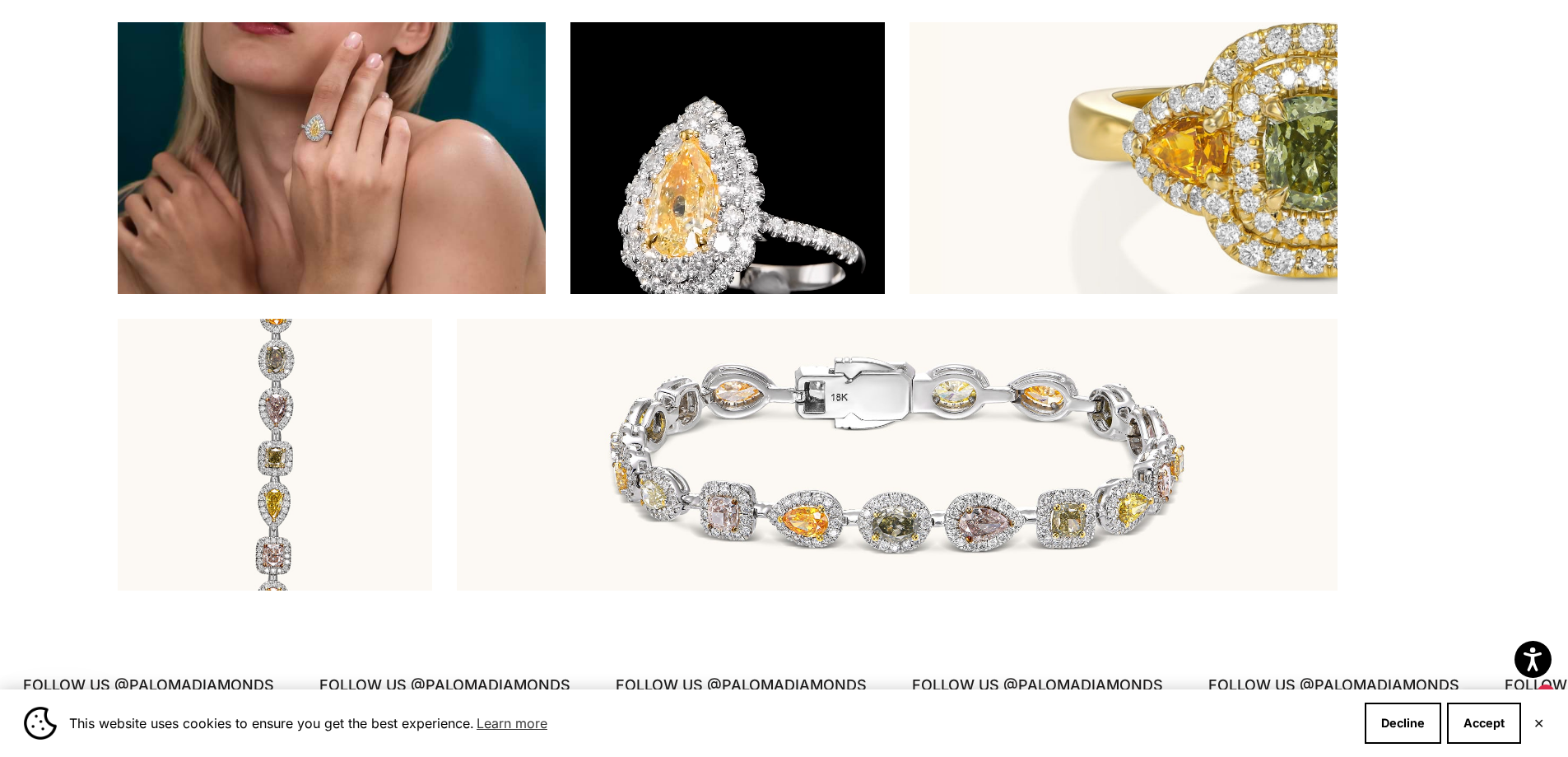
scroll to position [6670, 0]
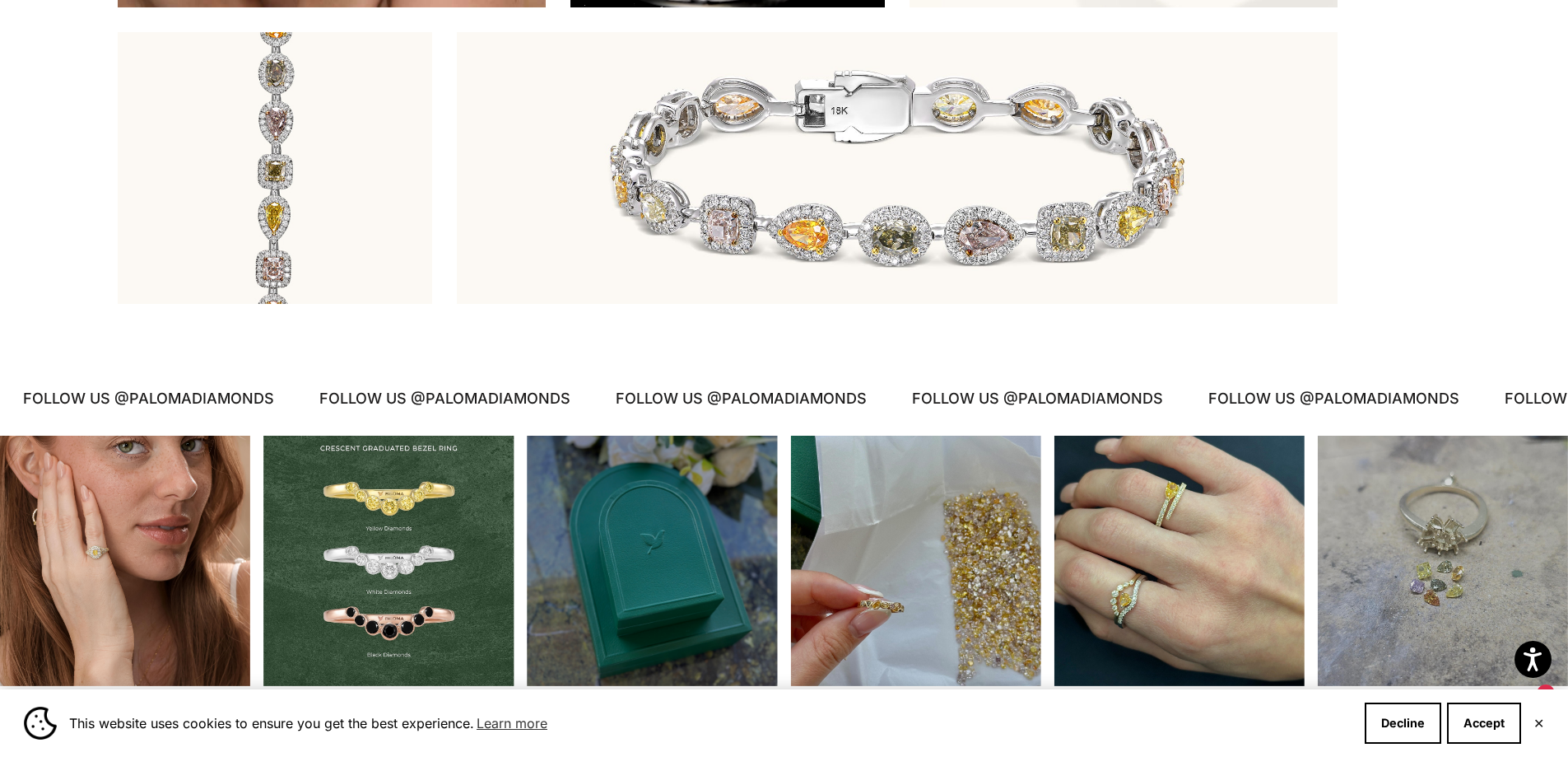
click at [882, 212] on img at bounding box center [896, 167] width 881 height 271
click at [304, 304] on img at bounding box center [274, 167] width 314 height 271
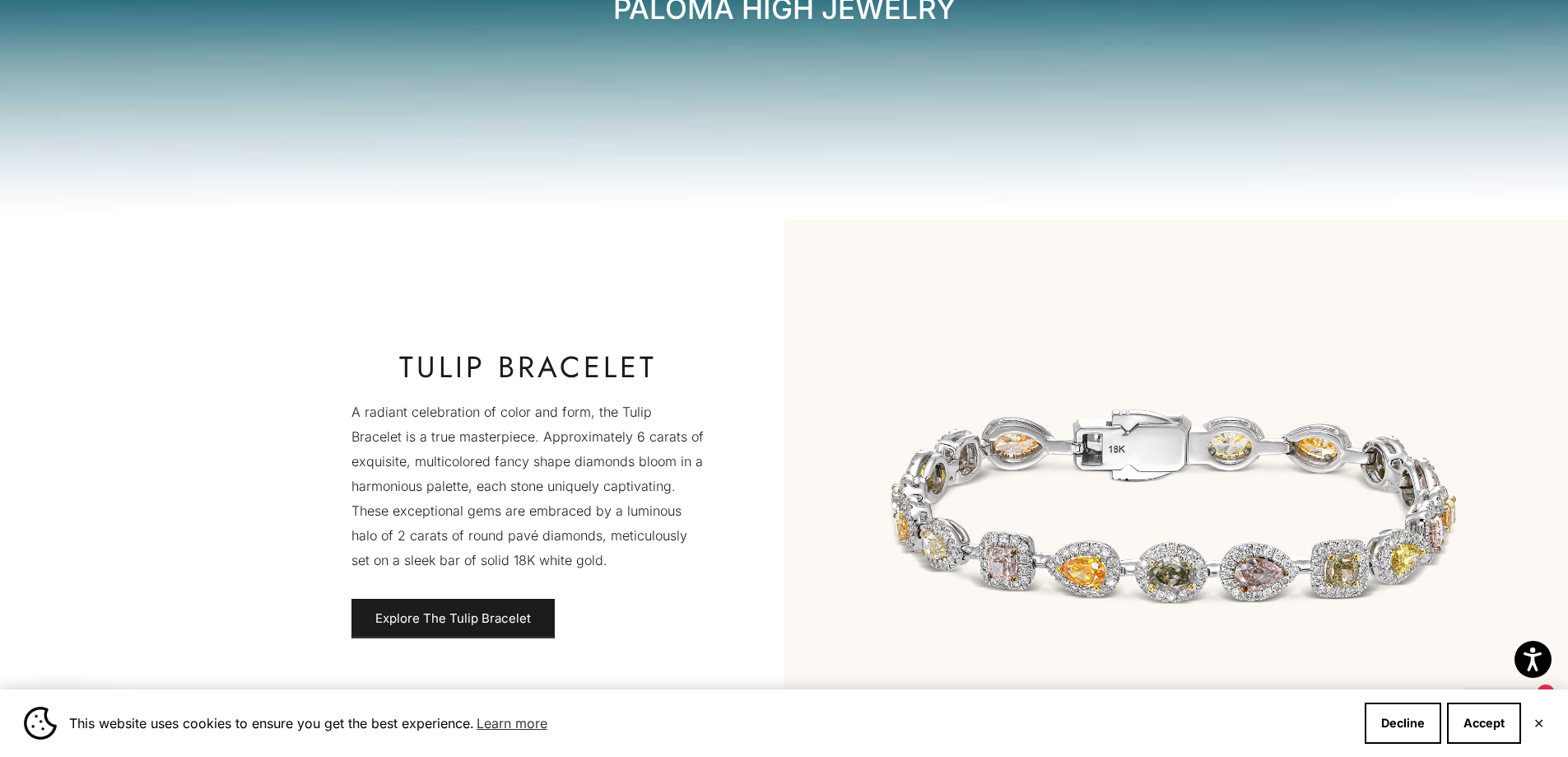
scroll to position [412, 0]
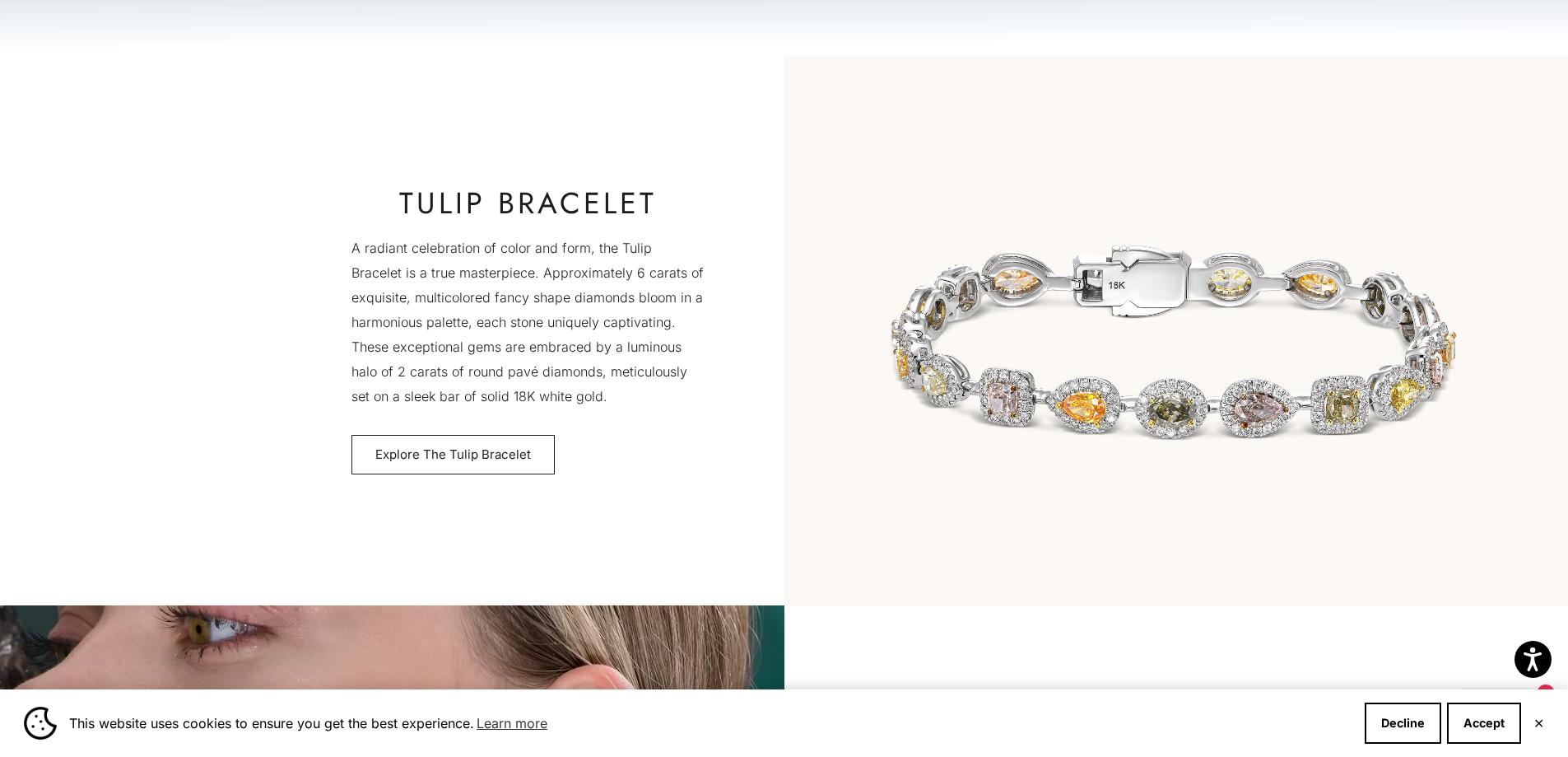
click at [470, 446] on link "Explore The Tulip Bracelet" at bounding box center [453, 455] width 203 height 40
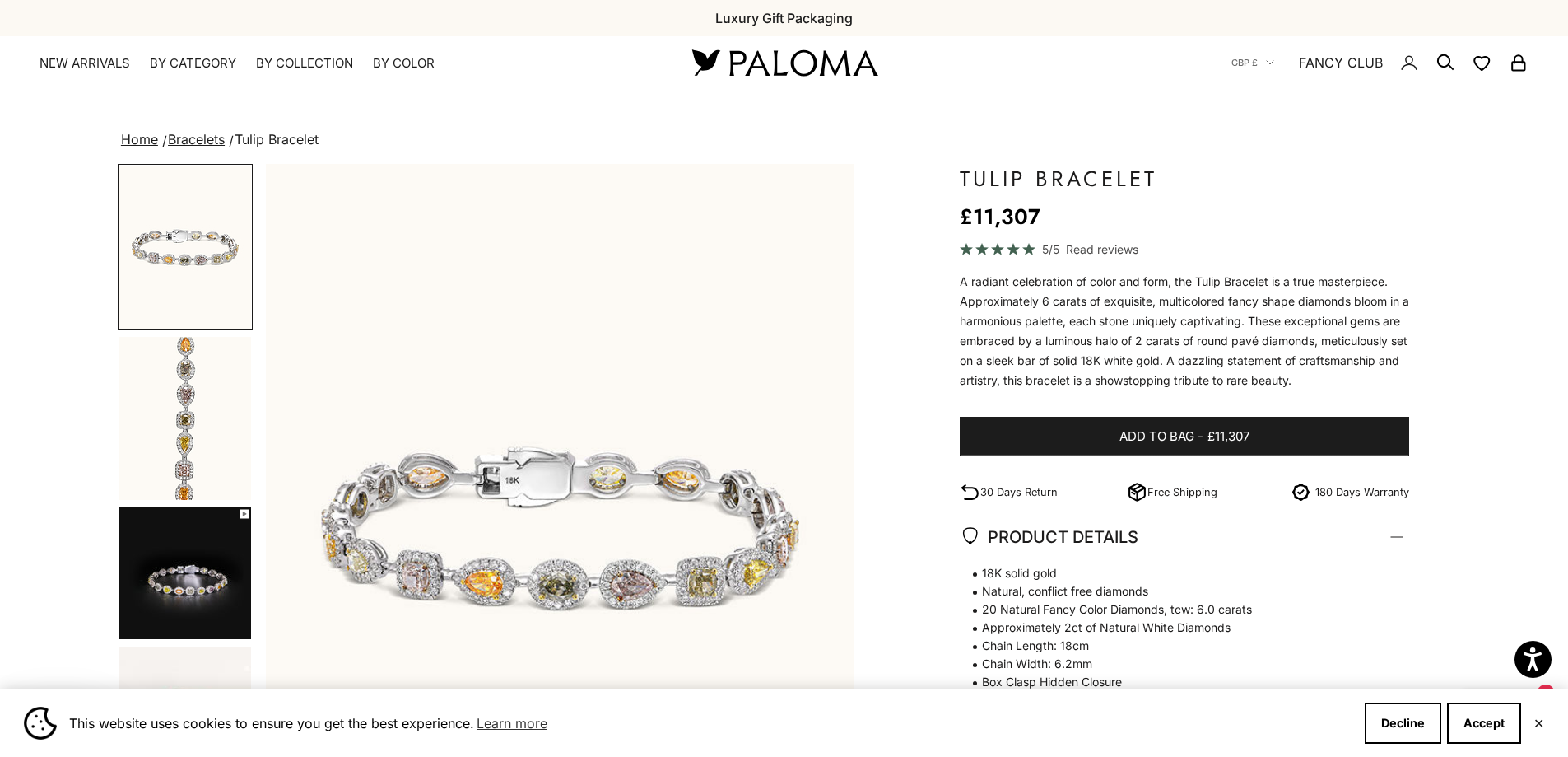
click at [217, 376] on img "Go to item 2" at bounding box center [185, 418] width 132 height 163
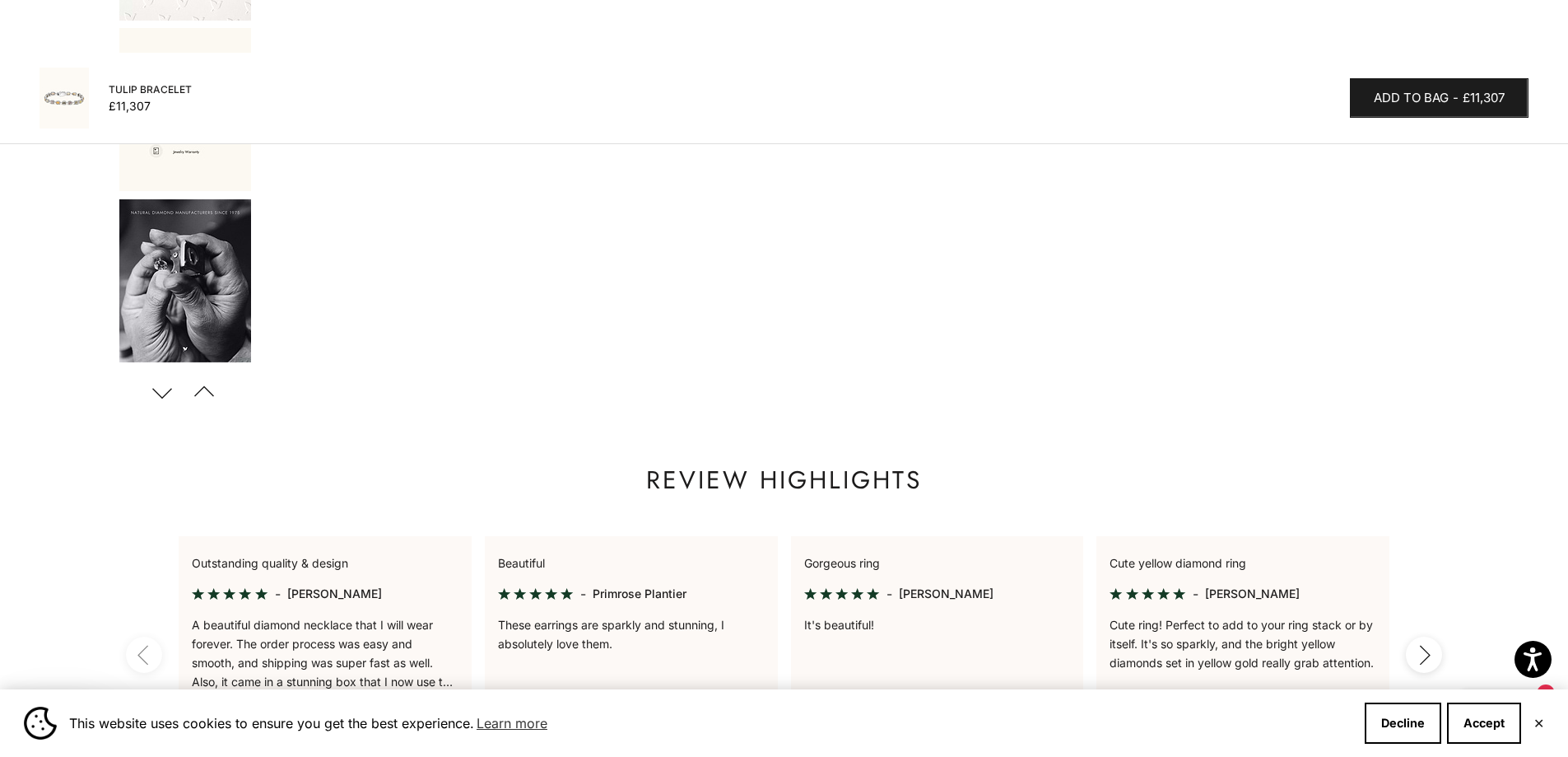
scroll to position [988, 0]
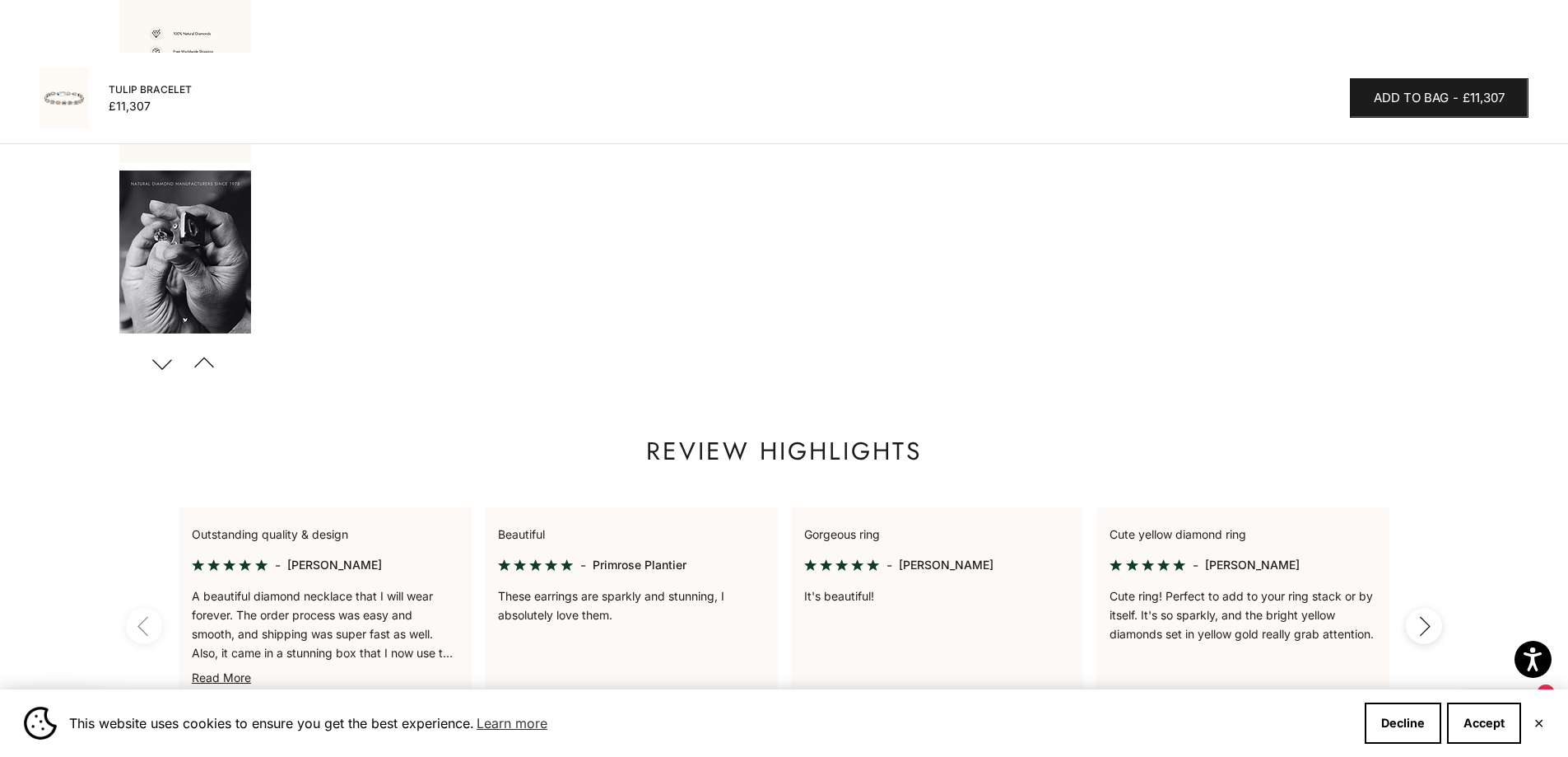
click at [173, 363] on button "Next" at bounding box center [161, 364] width 37 height 38
click at [217, 364] on button "Previous" at bounding box center [204, 364] width 37 height 38
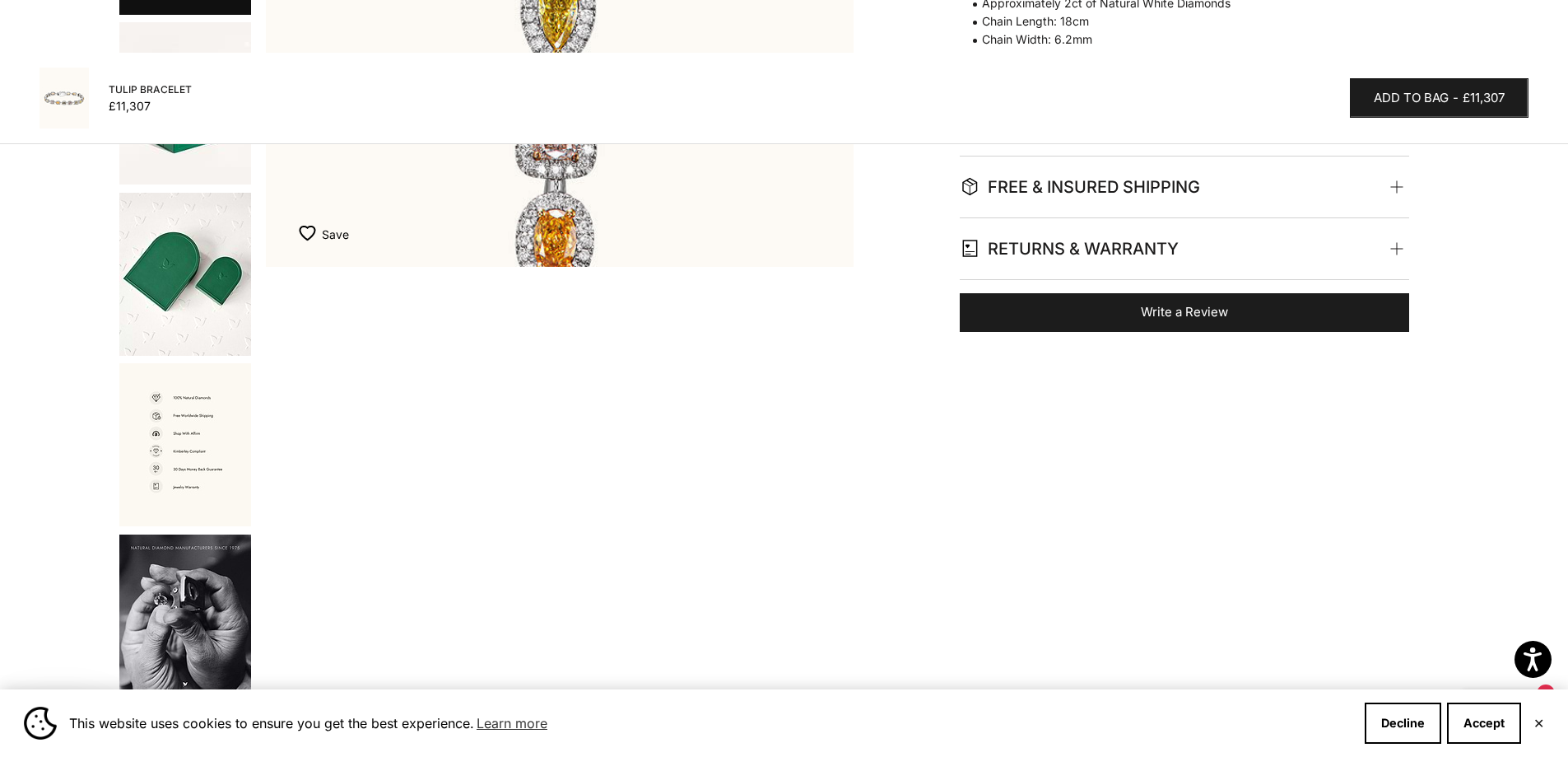
scroll to position [412, 0]
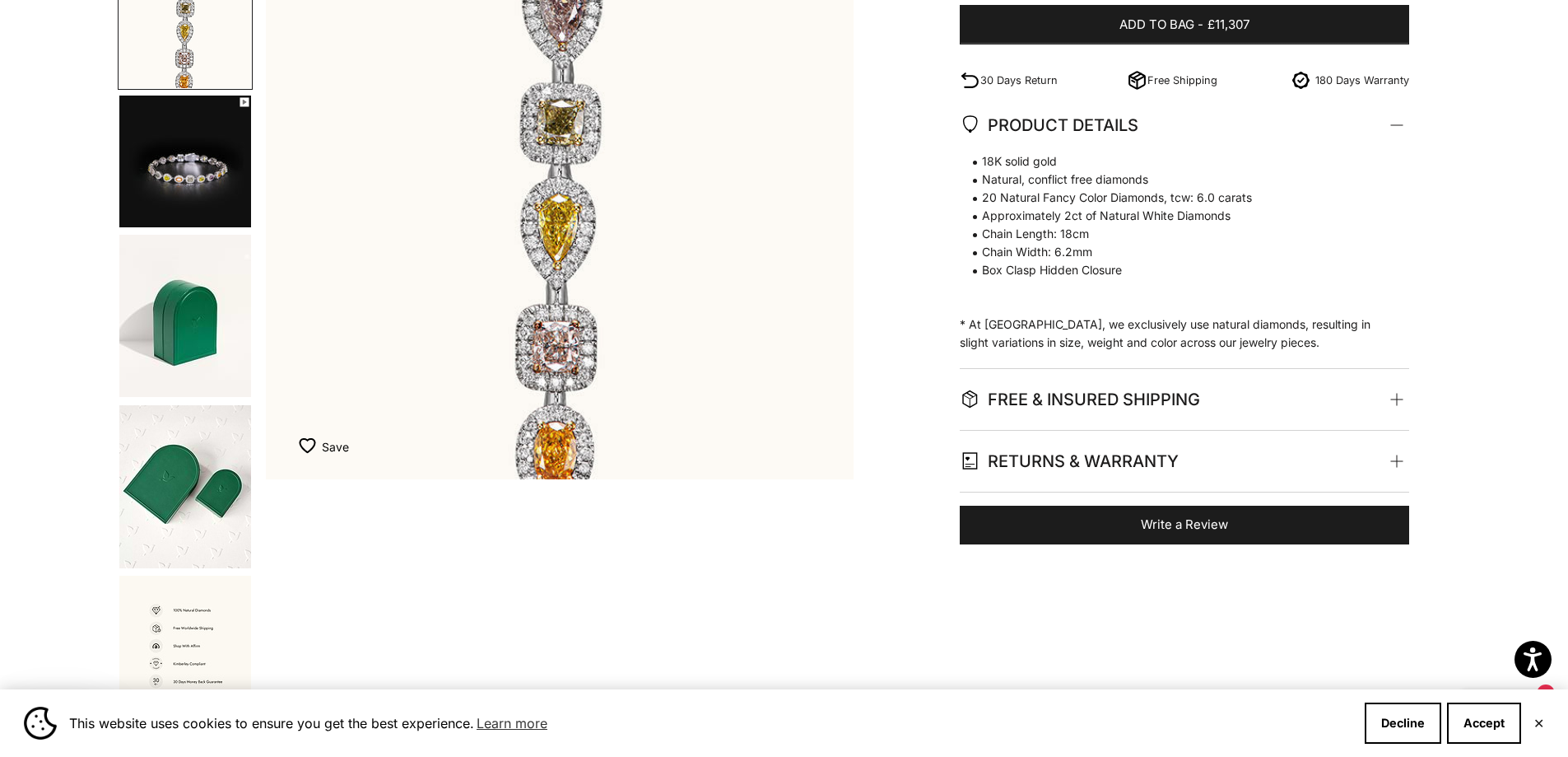
click at [203, 202] on img "Go to item 3" at bounding box center [185, 161] width 132 height 132
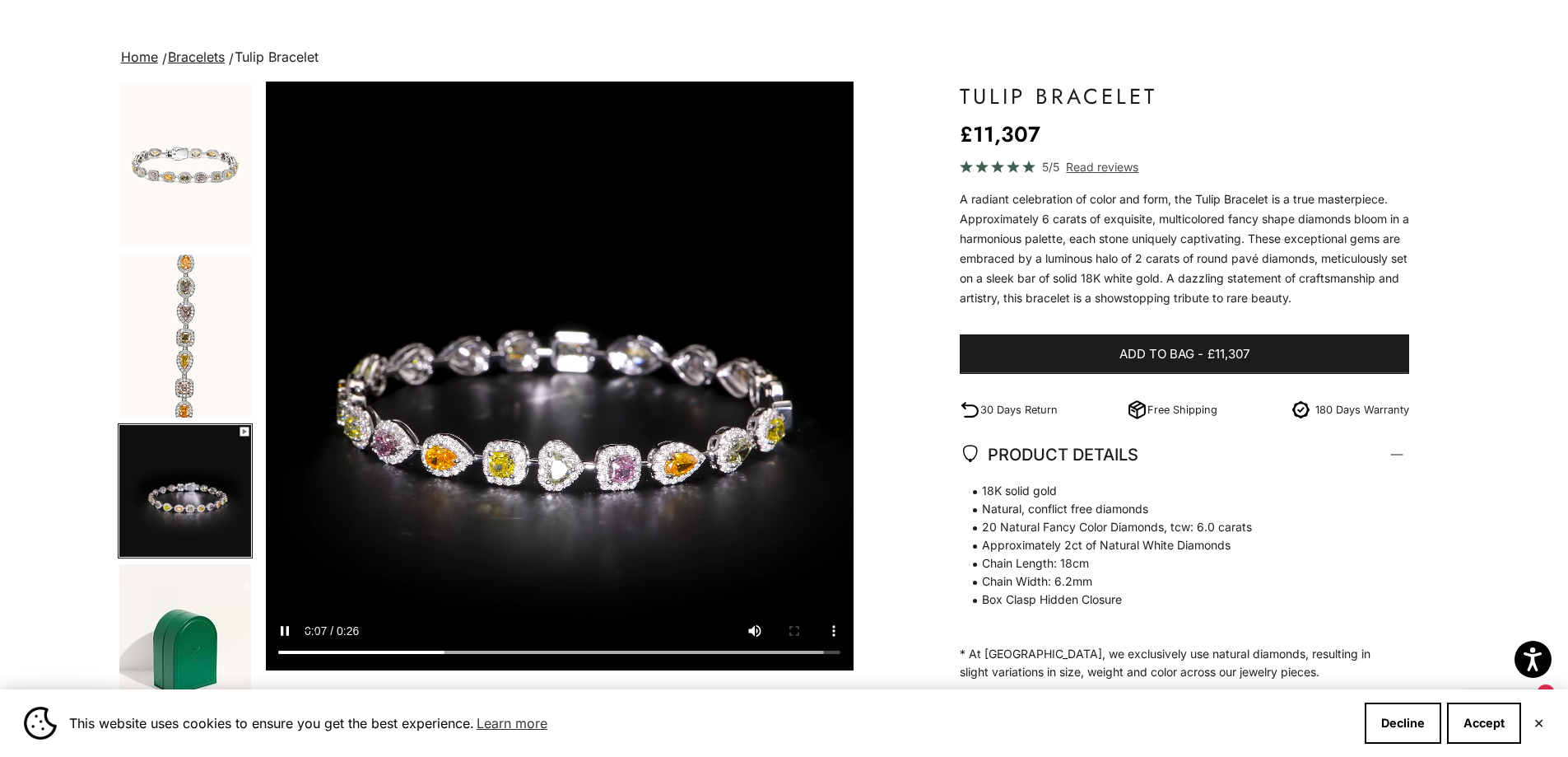
scroll to position [0, 0]
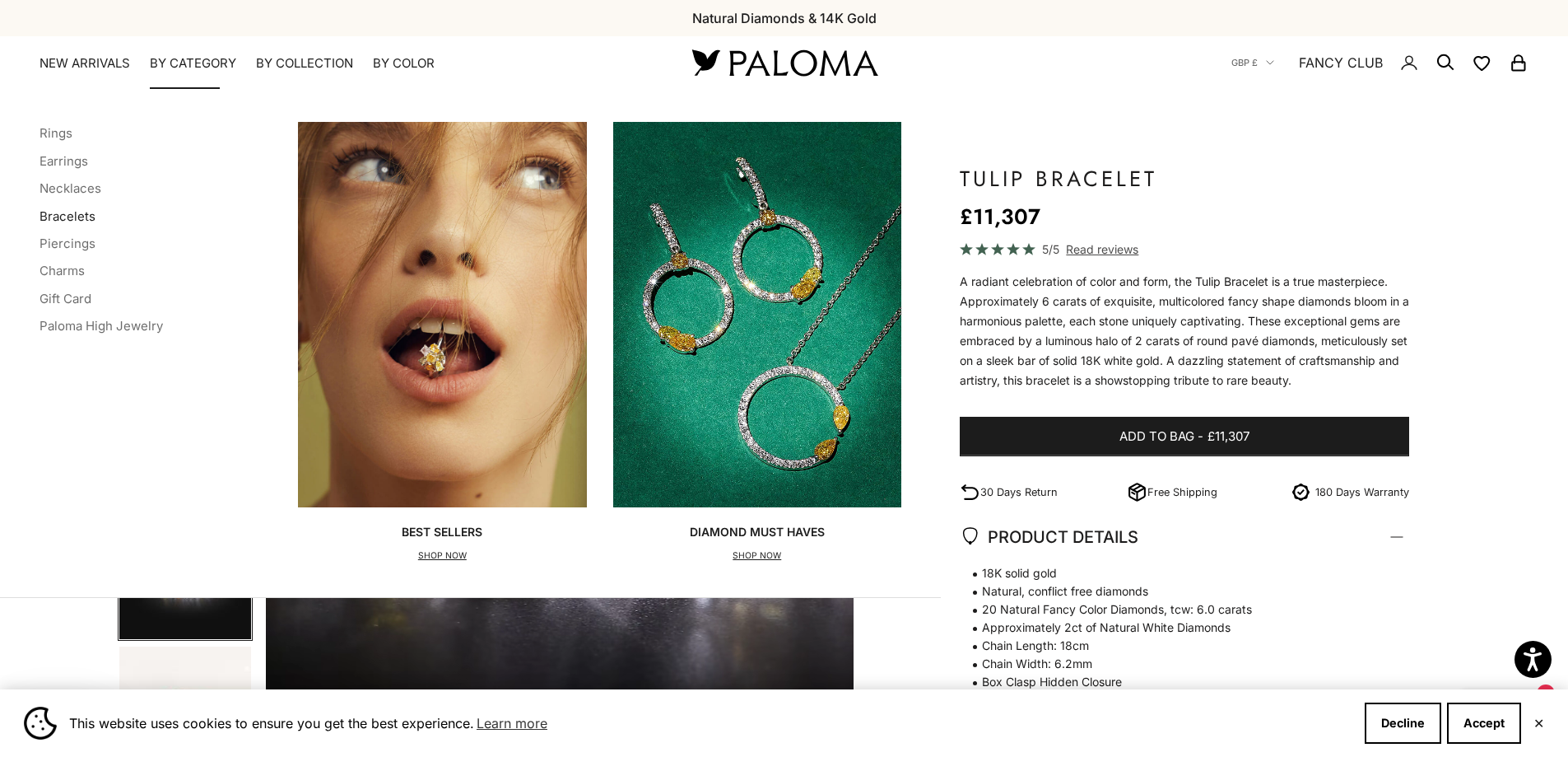
click at [62, 212] on link "Bracelets" at bounding box center [67, 216] width 56 height 16
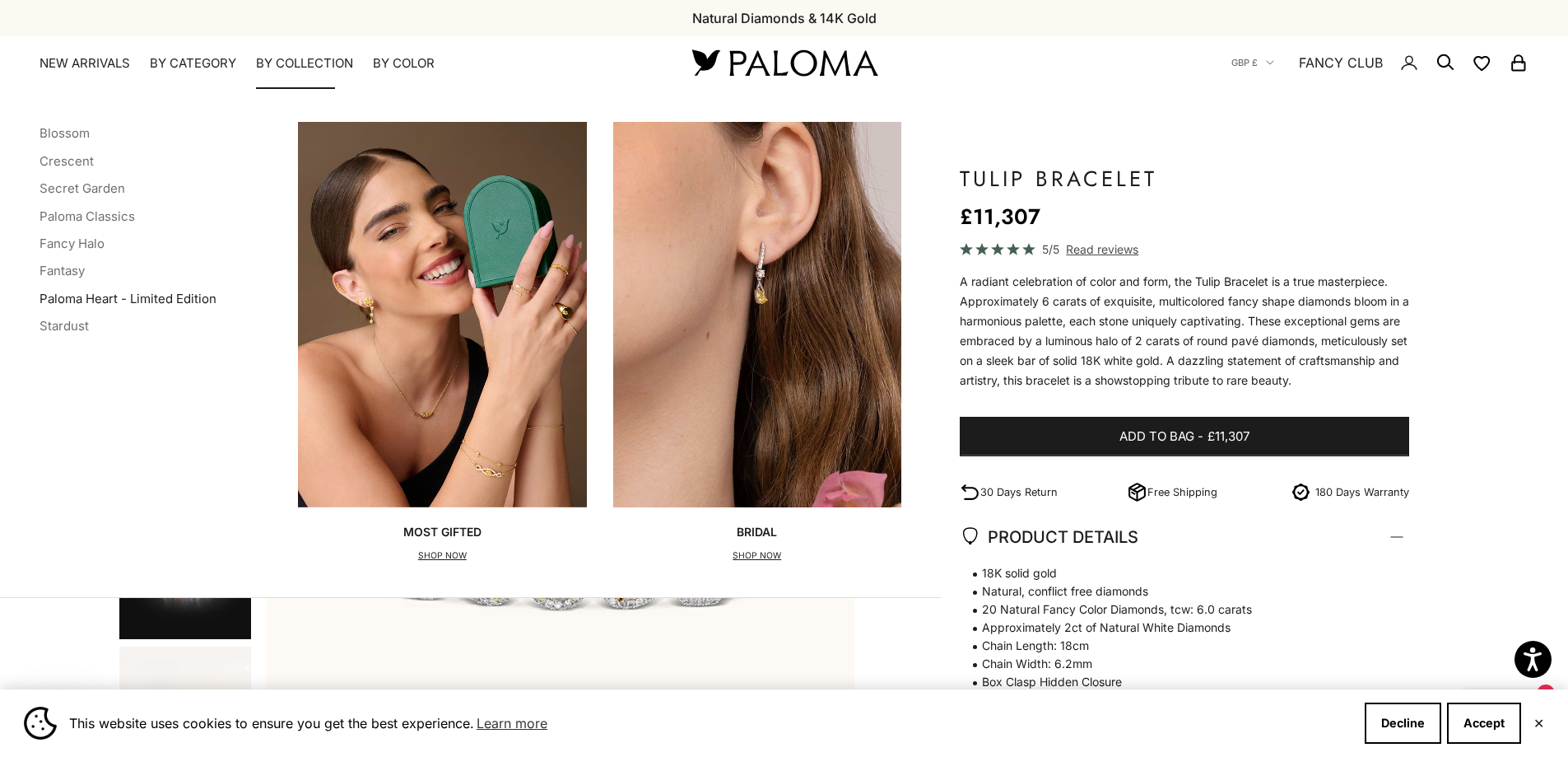
click at [187, 301] on link "Paloma Heart - Limited Edition" at bounding box center [128, 298] width 177 height 16
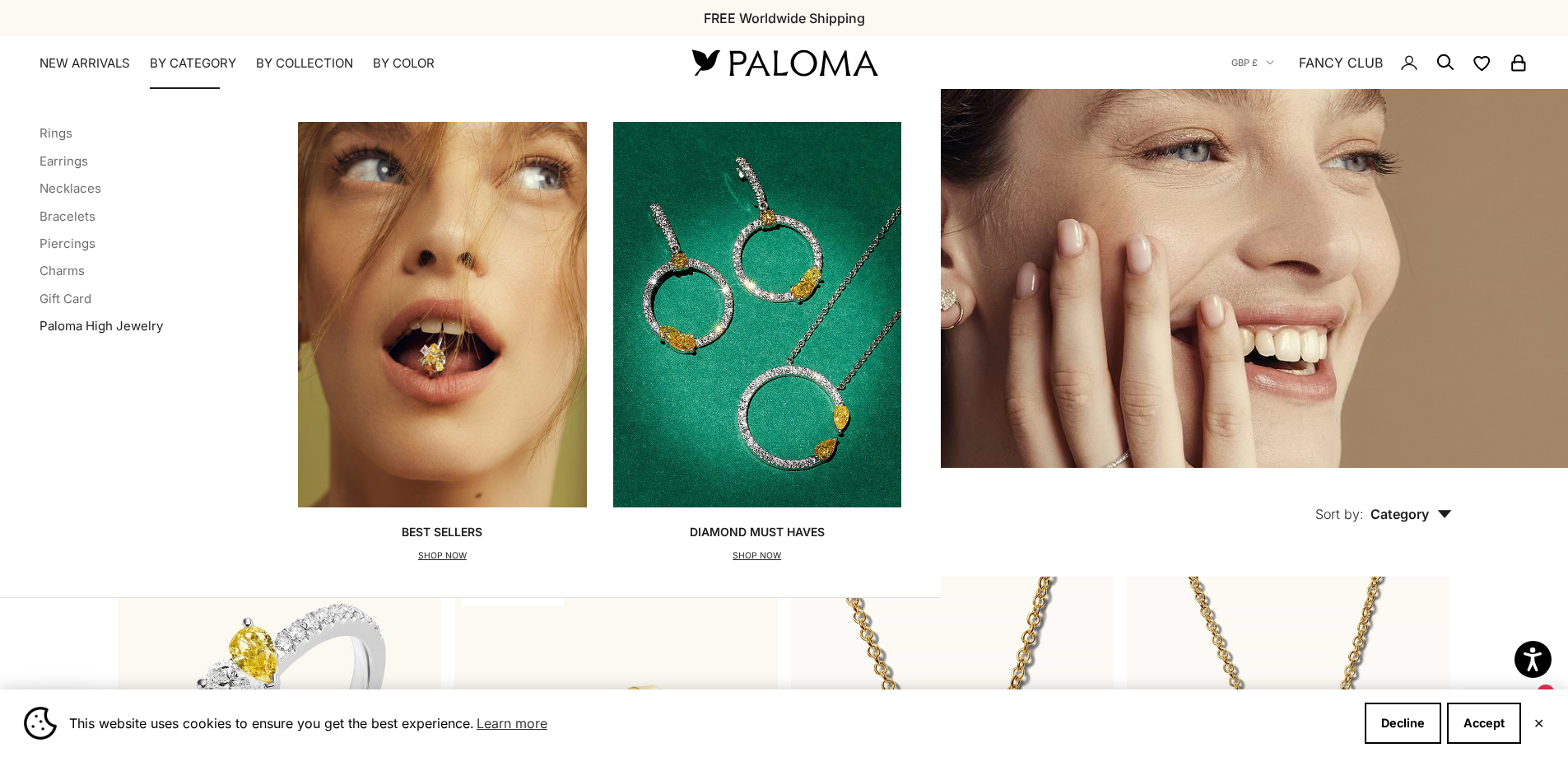
click at [65, 324] on link "Paloma High Jewelry" at bounding box center [101, 326] width 124 height 16
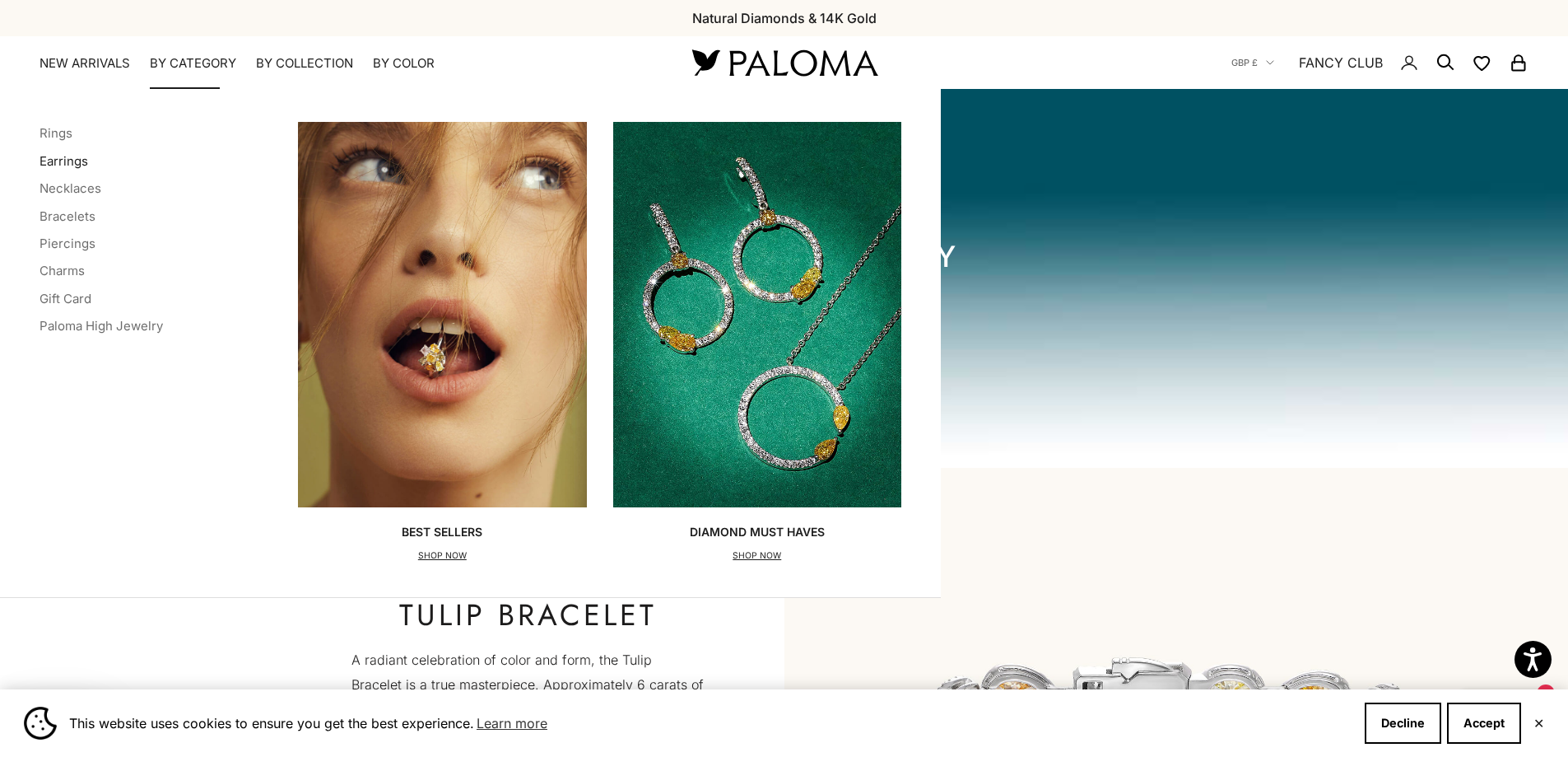
click at [70, 164] on link "Earrings" at bounding box center [63, 162] width 49 height 16
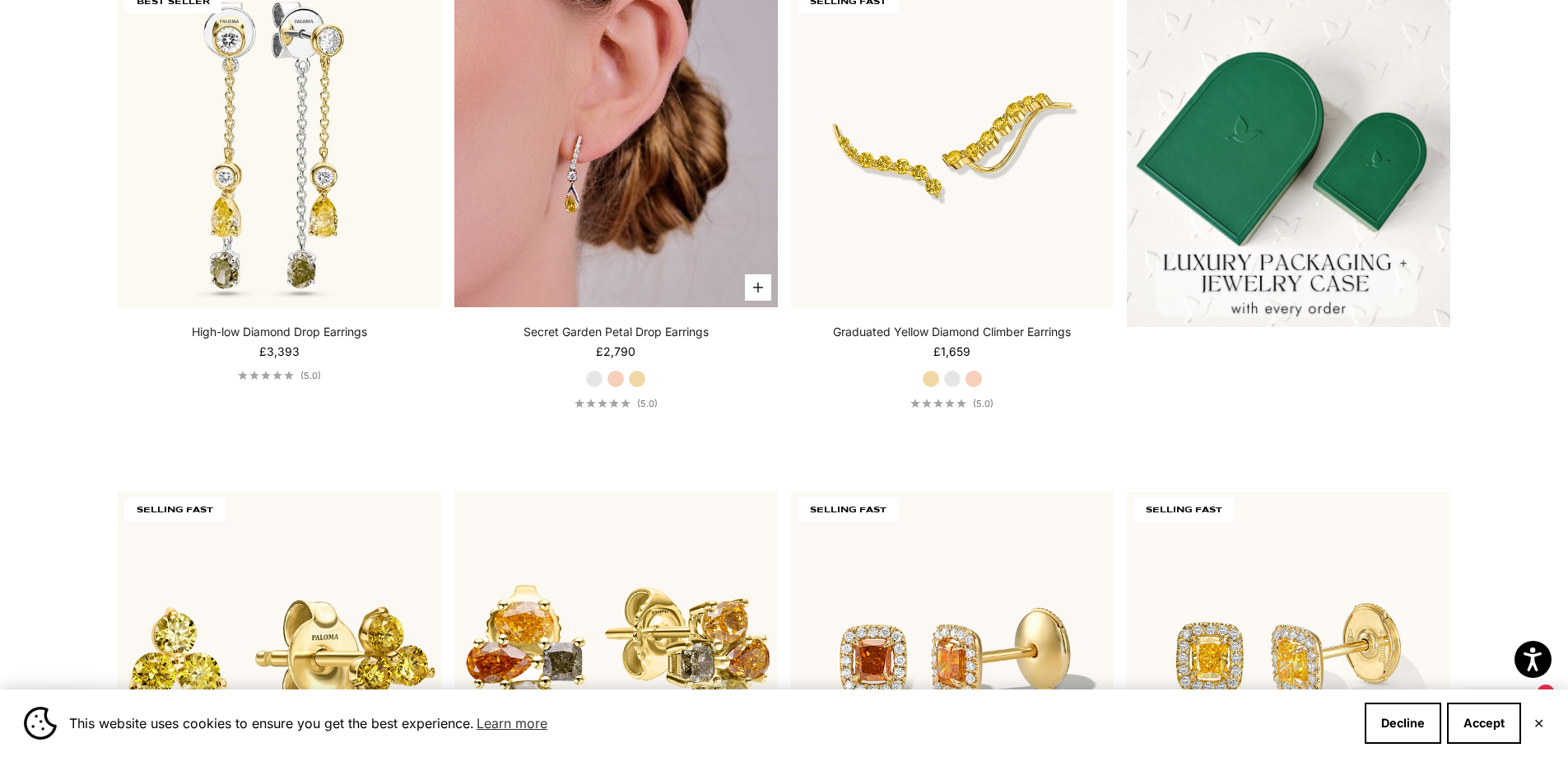
scroll to position [494, 0]
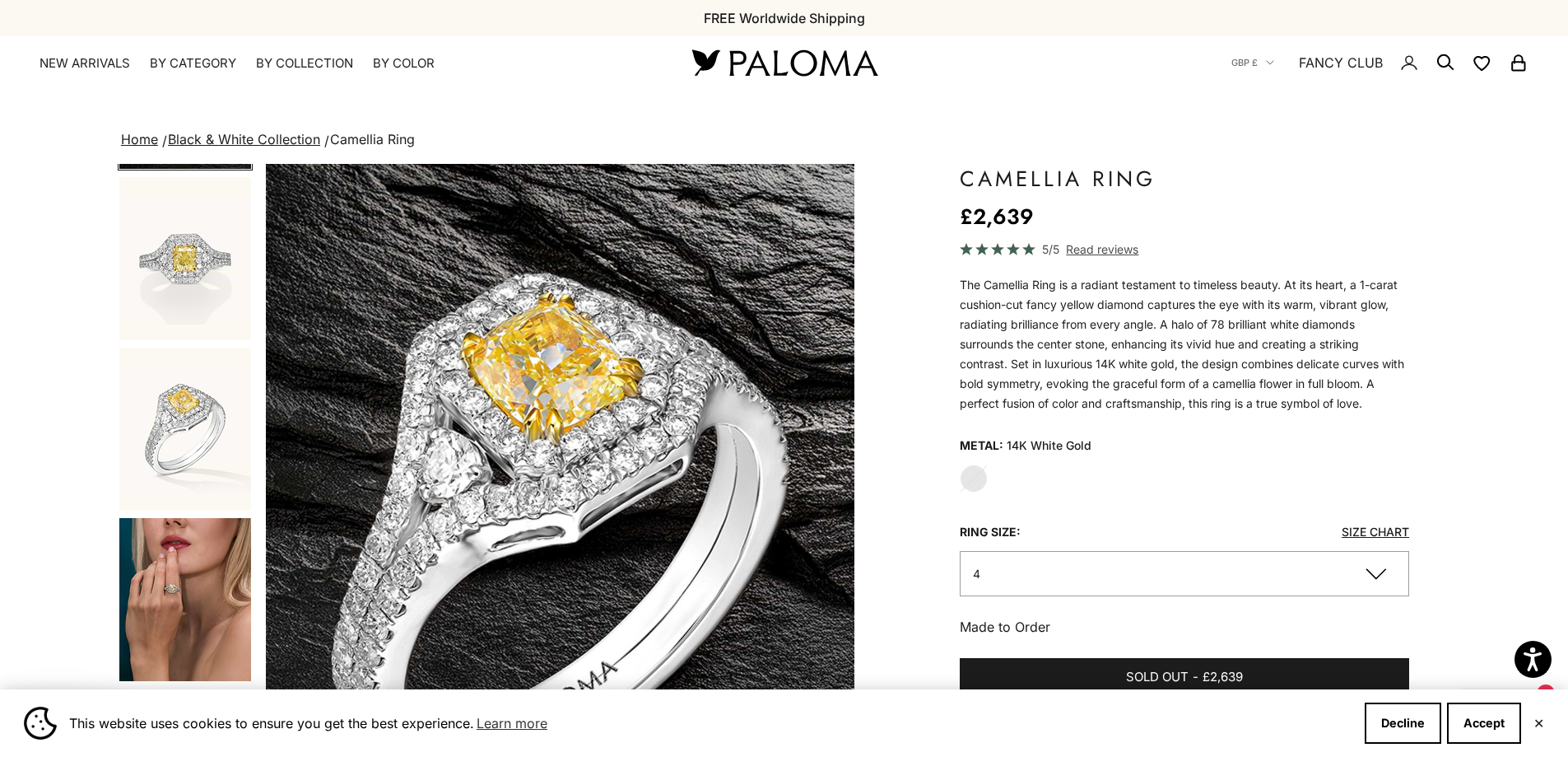
scroll to position [247, 0]
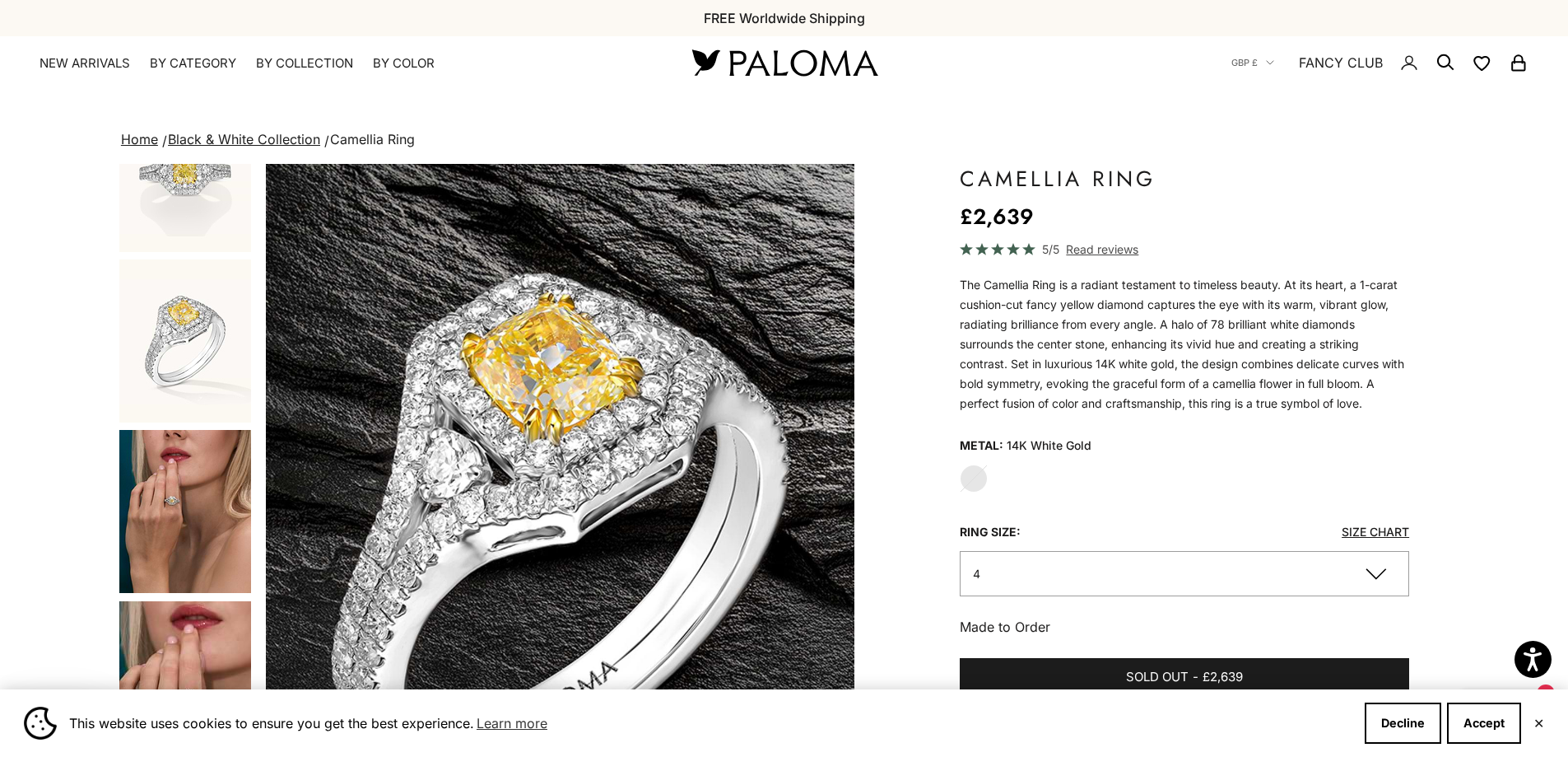
click at [183, 486] on img "Go to item 4" at bounding box center [185, 511] width 132 height 163
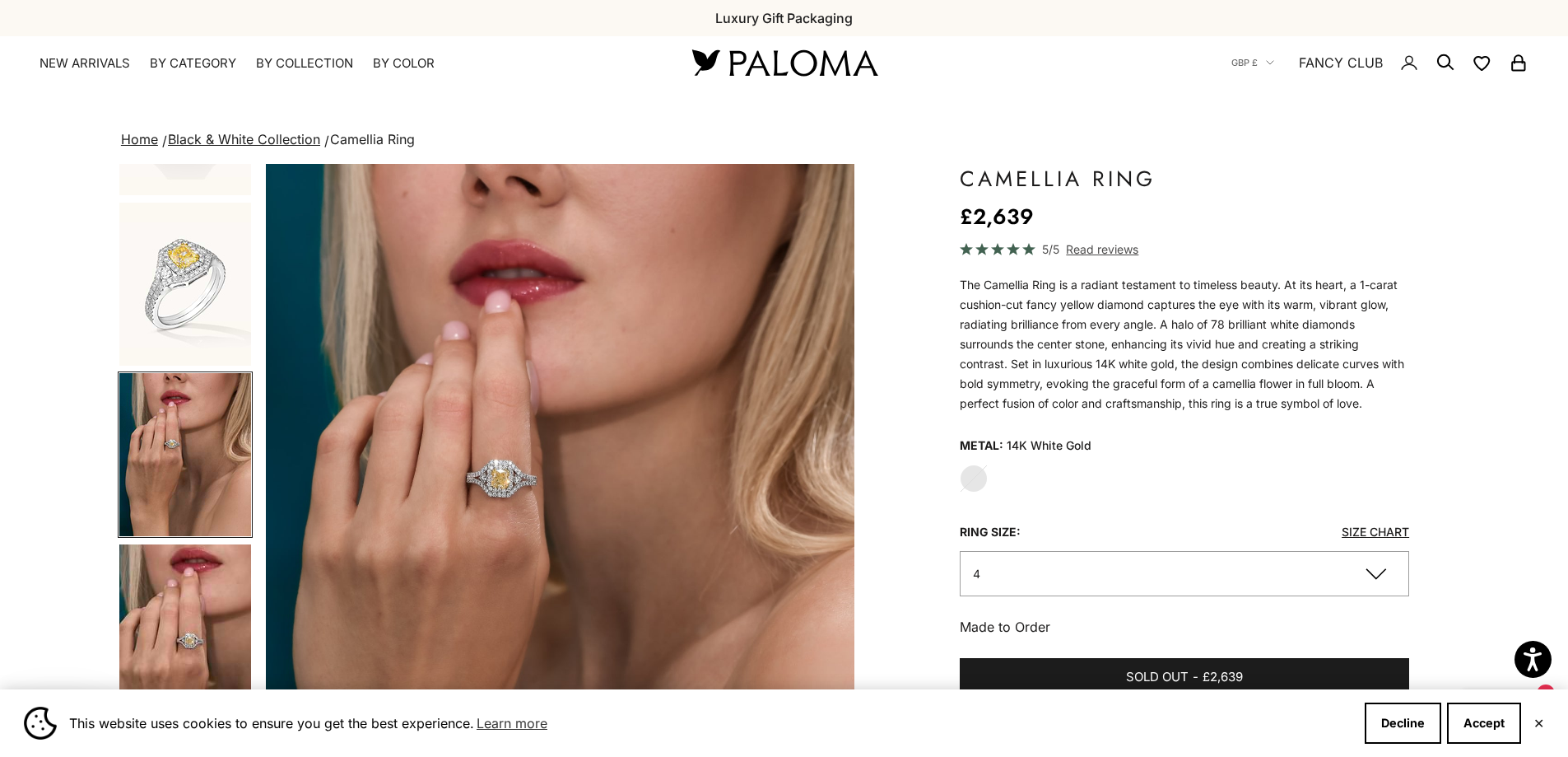
scroll to position [478, 0]
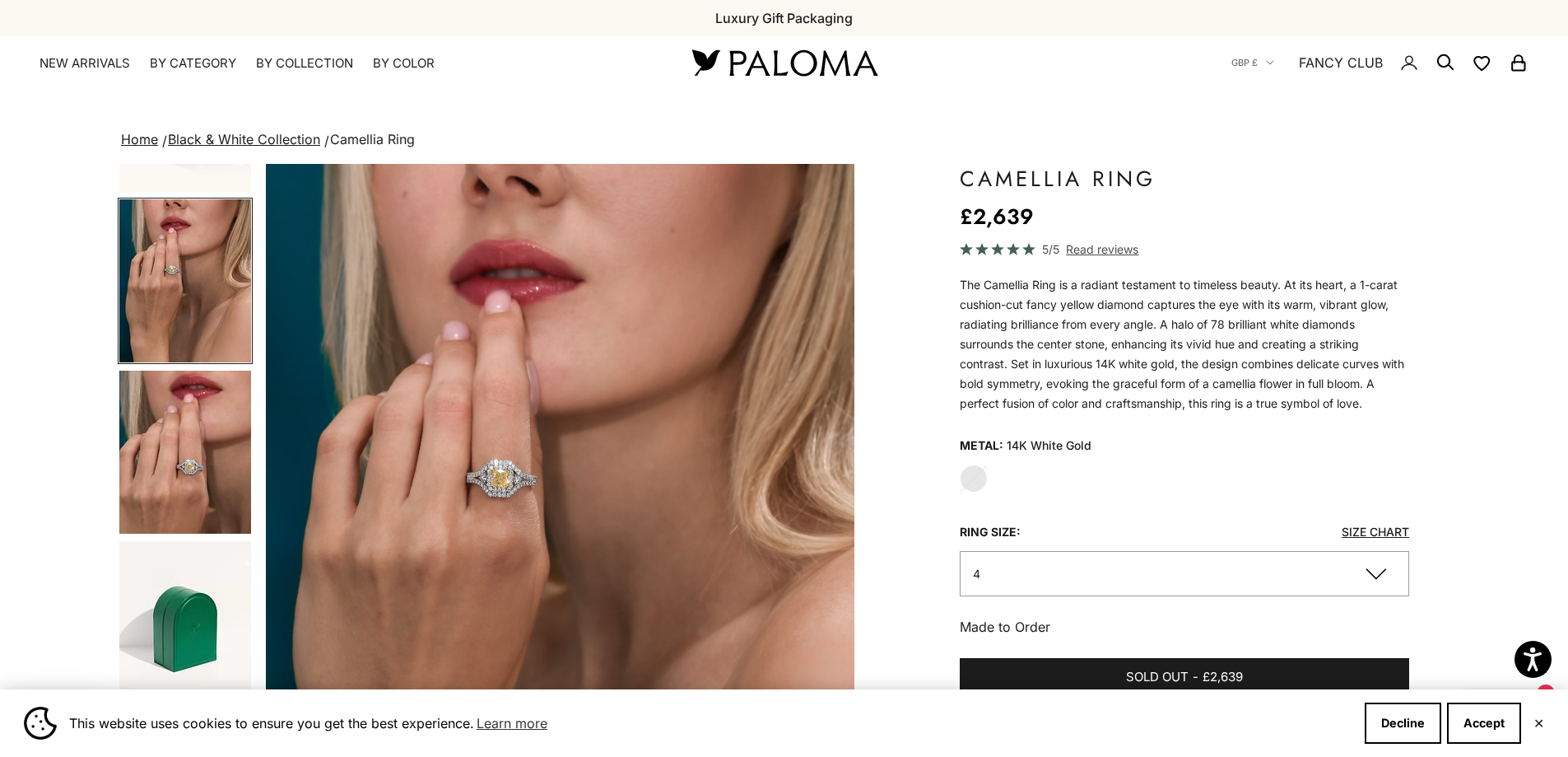
click at [471, 484] on img "Item 4 of 9" at bounding box center [560, 527] width 588 height 727
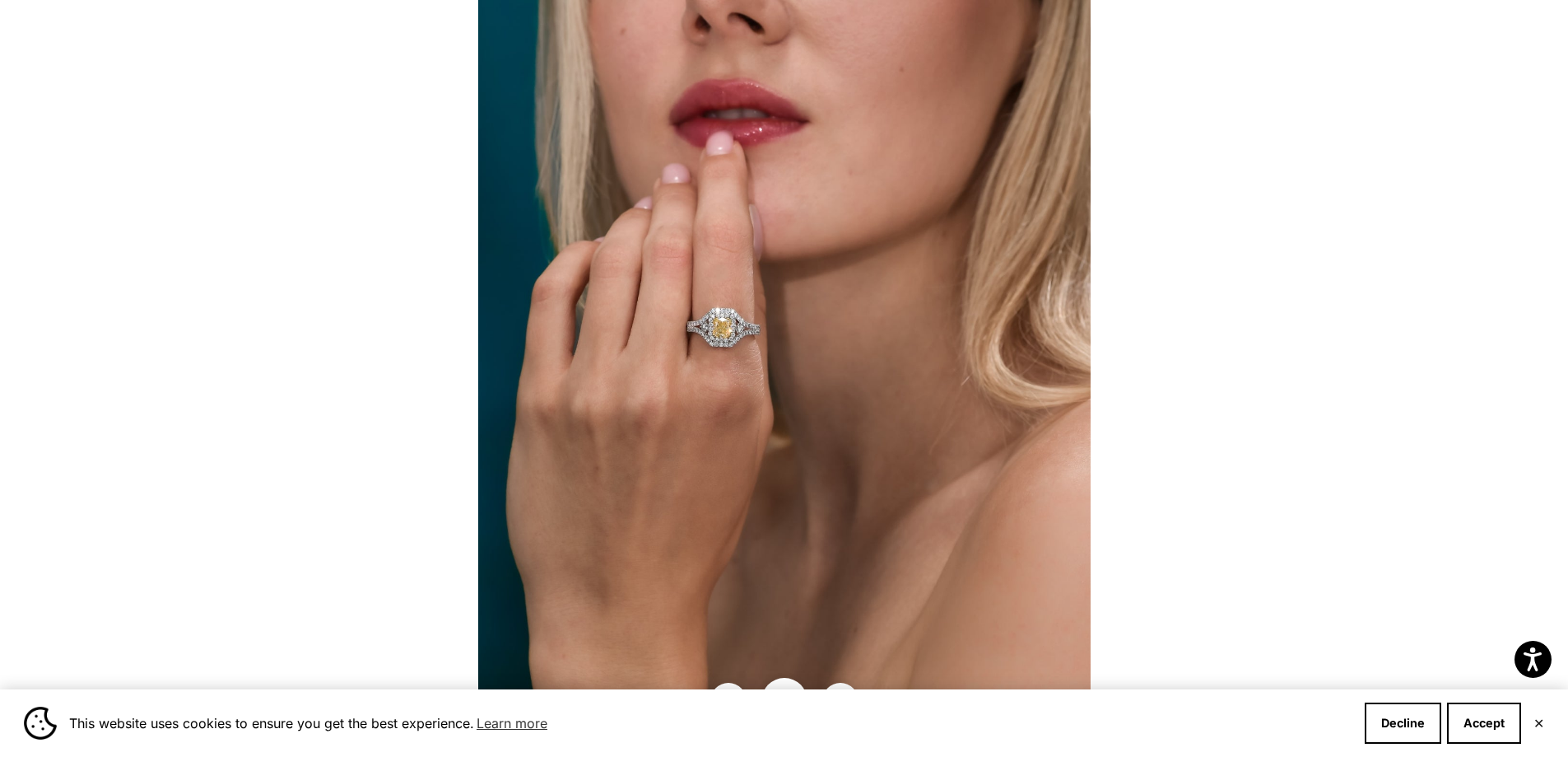
click at [773, 316] on img at bounding box center [784, 378] width 612 height 757
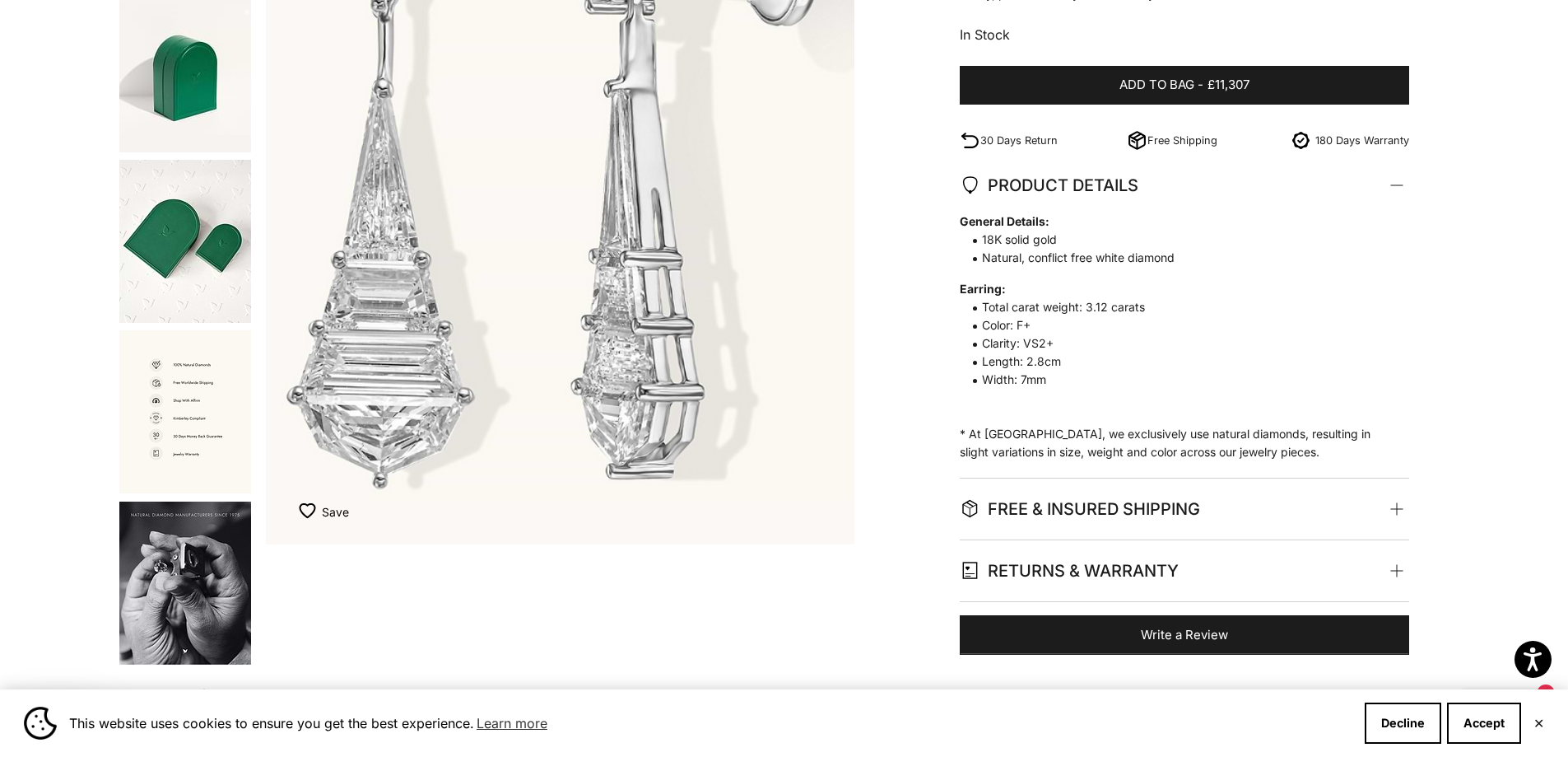
scroll to position [494, 0]
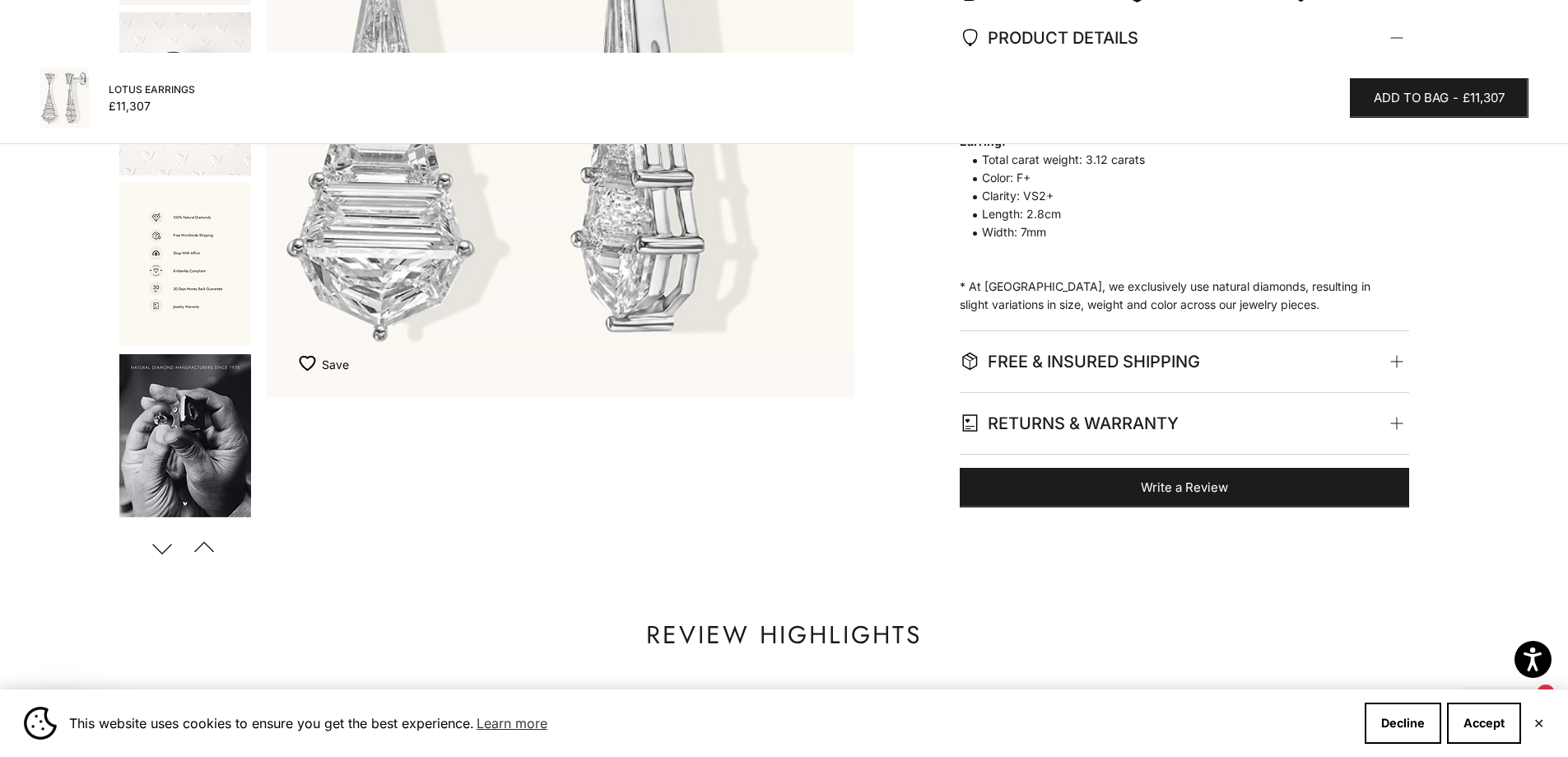
click at [161, 547] on button "Next" at bounding box center [161, 548] width 37 height 38
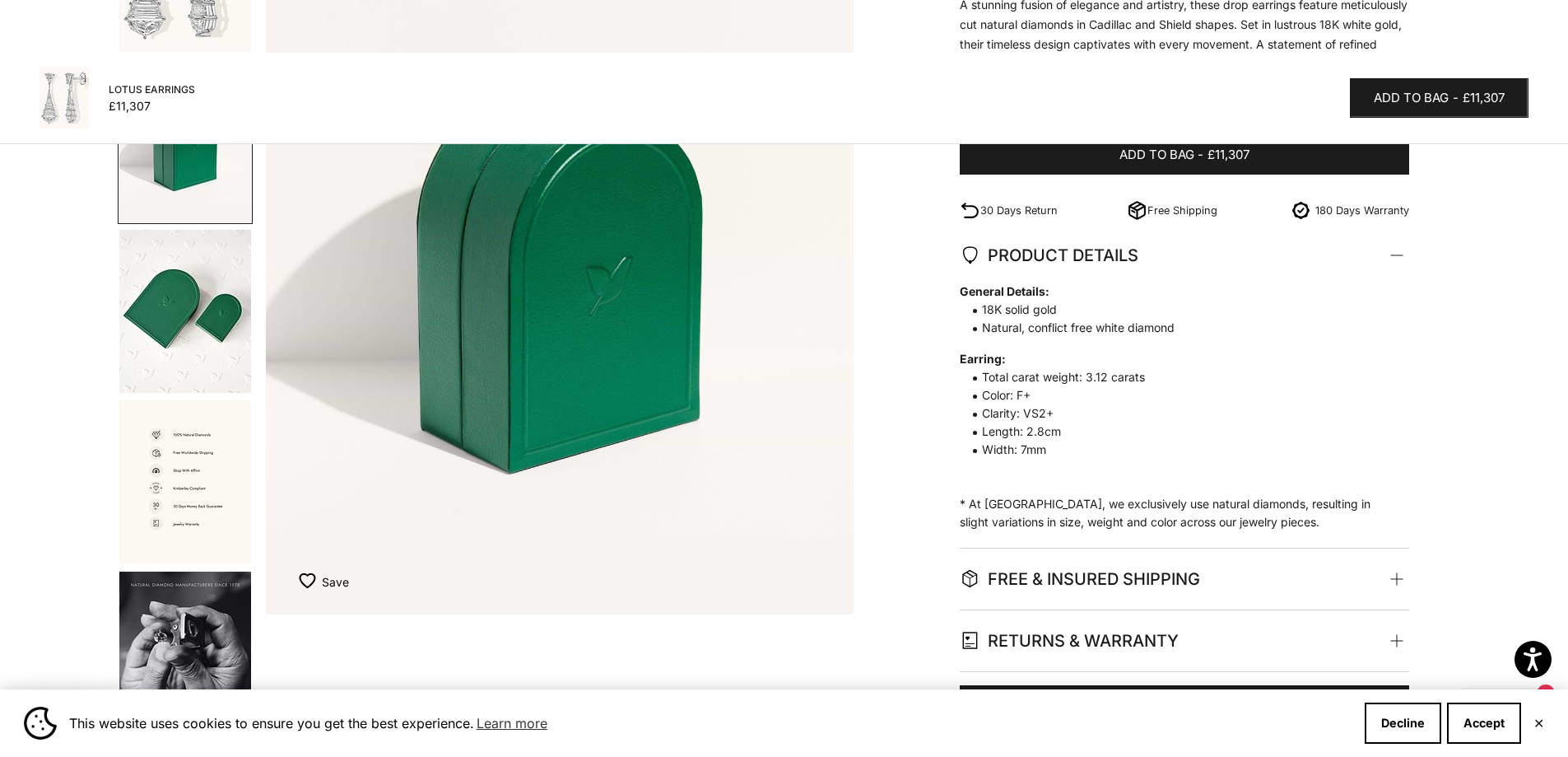
scroll to position [82, 0]
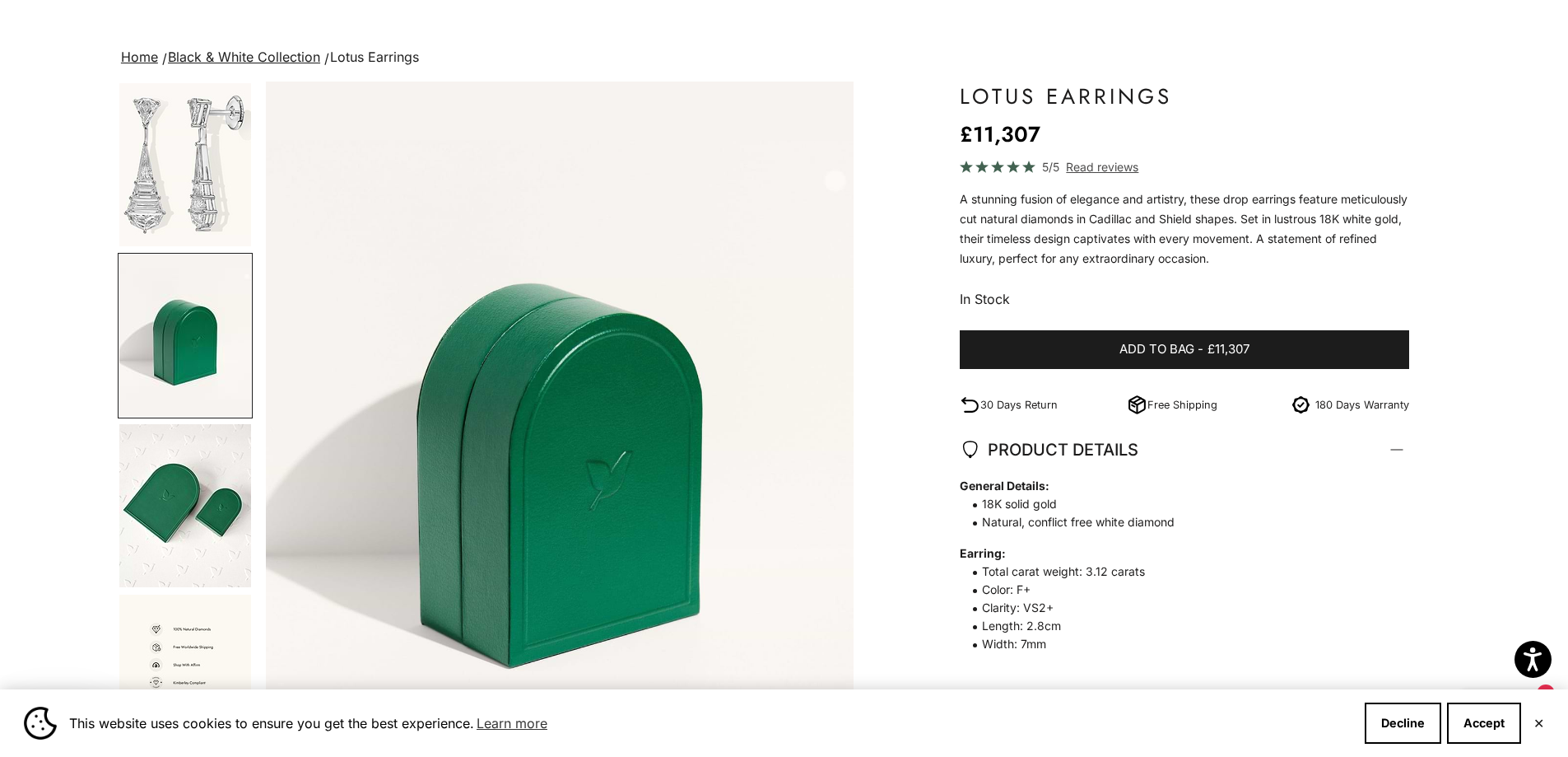
click at [176, 197] on img "Go to item 1" at bounding box center [185, 164] width 132 height 163
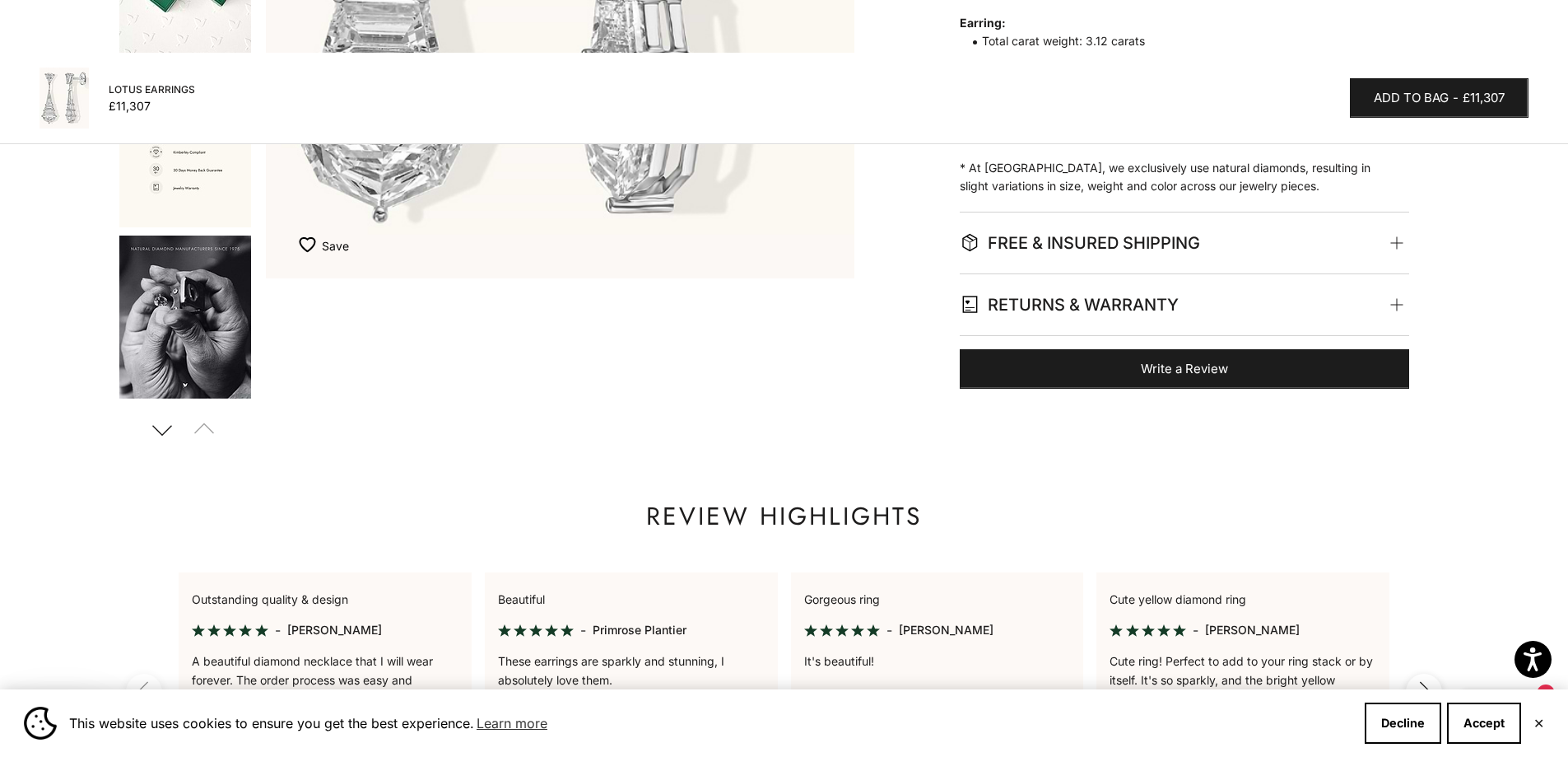
scroll to position [247, 0]
